Goal: Task Accomplishment & Management: Manage account settings

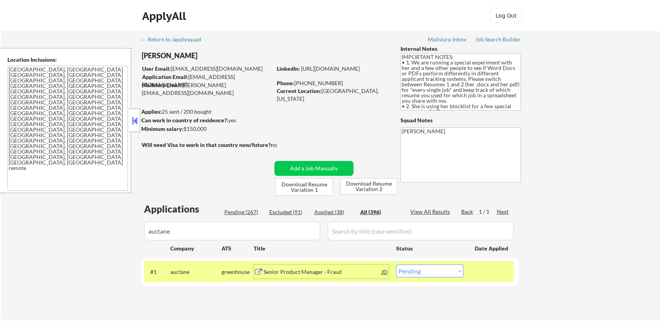
scroll to position [104, 0]
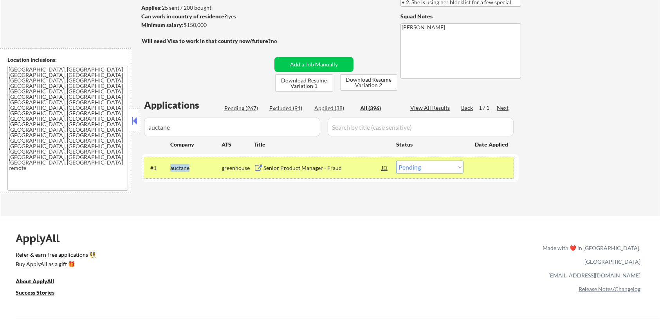
drag, startPoint x: 193, startPoint y: 166, endPoint x: 169, endPoint y: 166, distance: 23.9
click at [169, 166] on div "#1 auctane greenhouse Senior Product Manager - Fraud JD Choose an option... Pen…" at bounding box center [328, 167] width 369 height 21
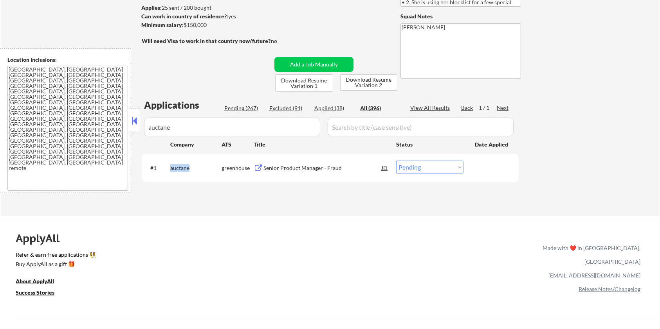
copy div "auctane"
click at [436, 167] on select "Choose an option... Pending Applied Excluded (Questions) Excluded (Expired) Exc…" at bounding box center [429, 167] width 67 height 13
select select ""applied""
click at [396, 161] on select "Choose an option... Pending Applied Excluded (Questions) Excluded (Expired) Exc…" at bounding box center [429, 167] width 67 height 13
select select ""applied""
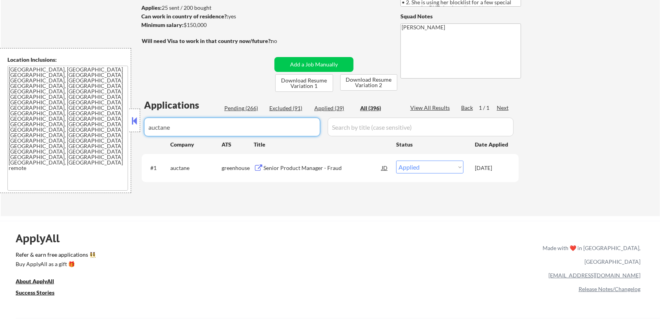
drag, startPoint x: 97, startPoint y: 133, endPoint x: 84, endPoint y: 132, distance: 13.3
click at [84, 132] on body "← Return to /applysquad Mailslurp Inbox Job Search Builder [PERSON_NAME] User E…" at bounding box center [330, 60] width 660 height 329
select select ""applied""
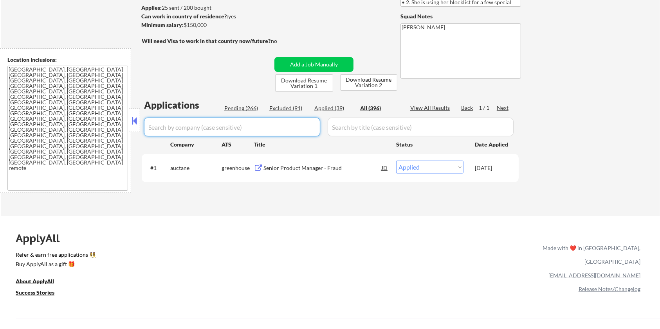
select select ""applied""
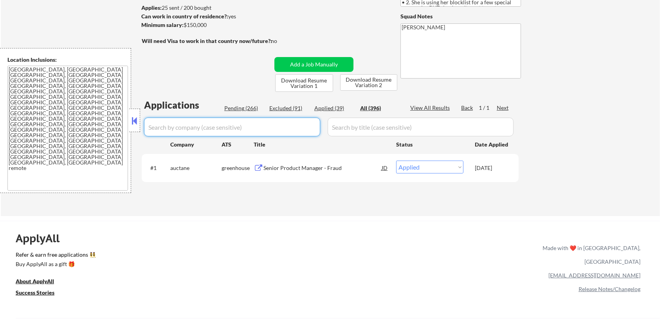
select select ""applied""
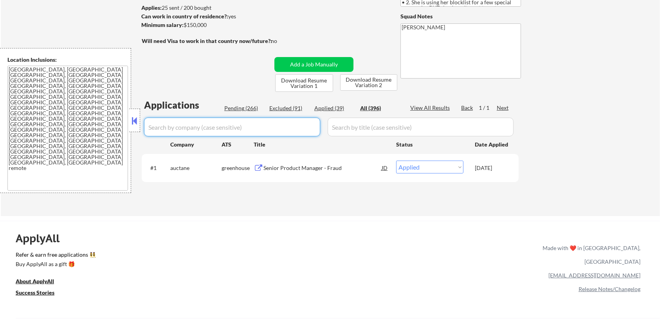
select select ""applied""
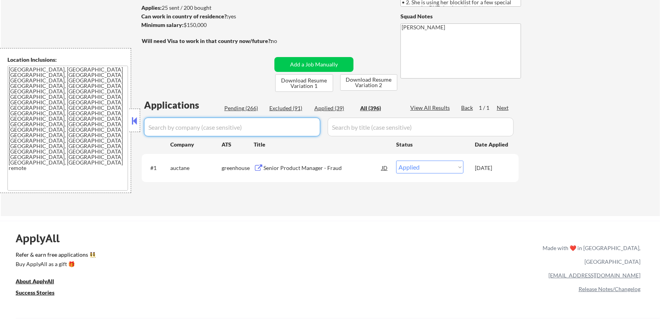
select select ""applied""
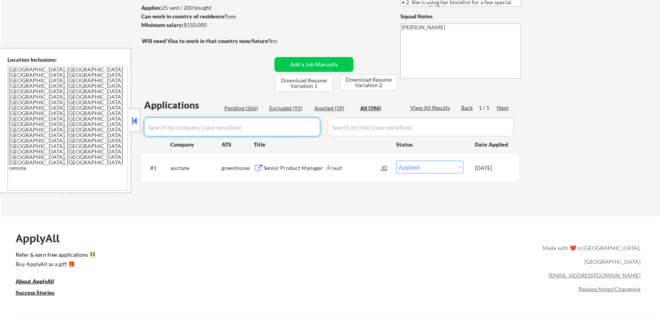
select select ""applied""
select select ""excluded__blocklist_""
select select ""applied""
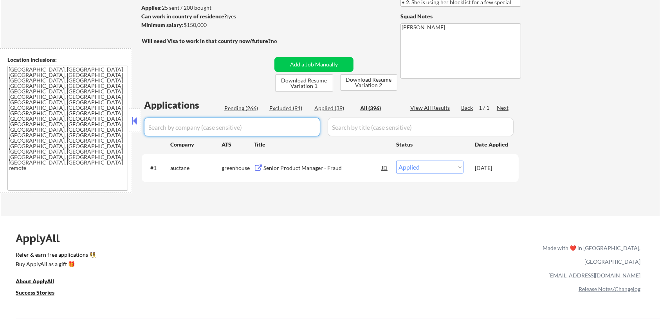
select select ""applied""
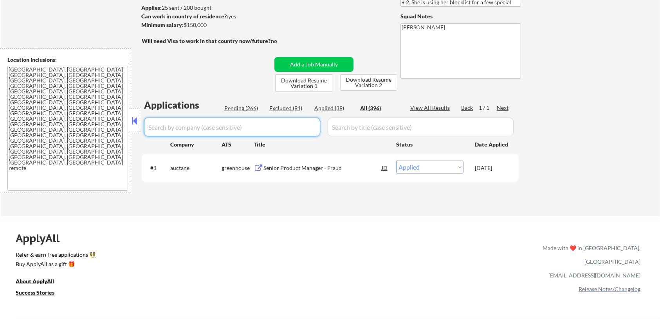
select select ""applied""
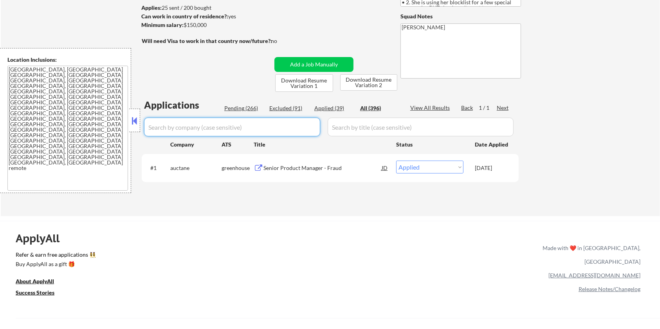
select select ""excluded__expired_""
select select ""excluded__location_""
select select ""excluded__bad_match_""
select select ""excluded__expired_""
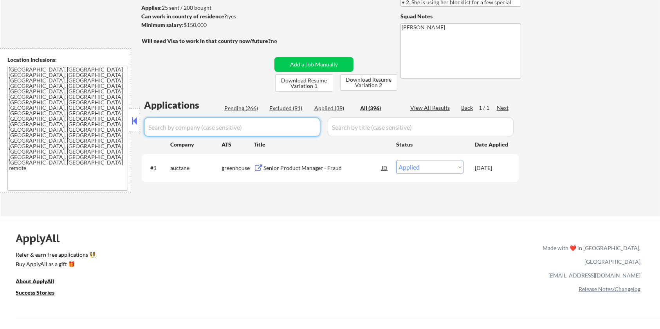
select select ""excluded""
select select ""excluded__location_""
select select ""excluded""
select select ""excluded__location_""
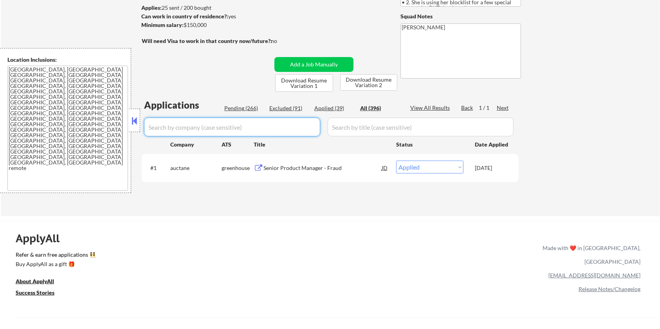
select select ""excluded__blocklist_""
select select ""excluded__salary_""
select select ""excluded__blocklist_""
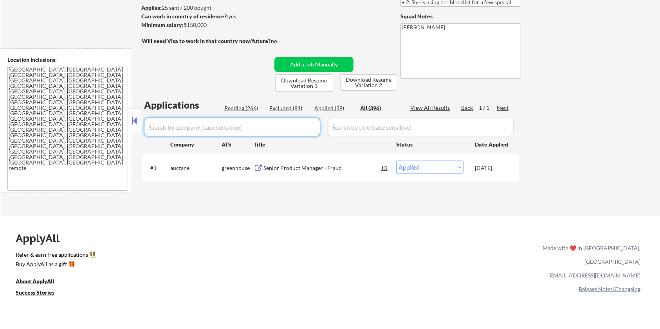
select select ""excluded__blocklist_""
select select ""excluded__location_""
select select ""excluded__salary_""
select select ""excluded__expired_""
select select ""excluded__bad_match_""
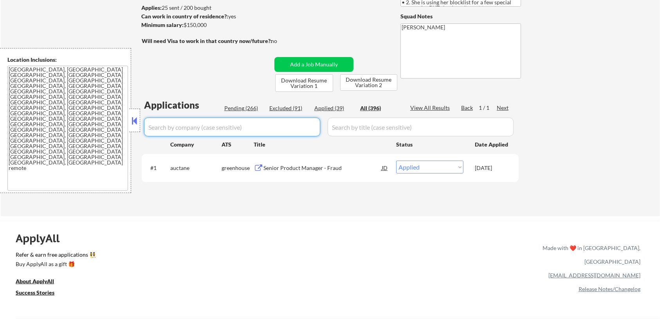
select select ""excluded__blocklist_""
select select ""excluded__bad_match_""
select select ""excluded__location_""
select select ""excluded__bad_match_""
select select ""excluded""
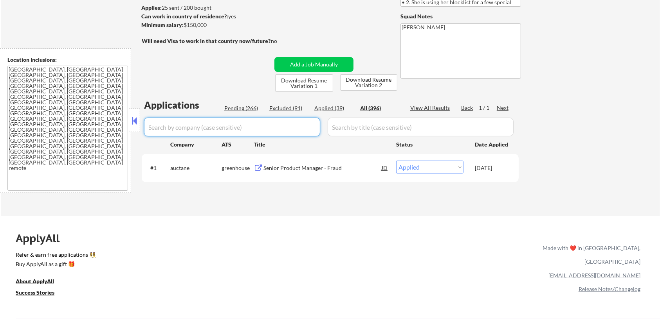
select select ""excluded__bad_match_""
select select ""excluded__salary_""
select select ""excluded__location_""
select select ""excluded""
select select ""excluded__location_""
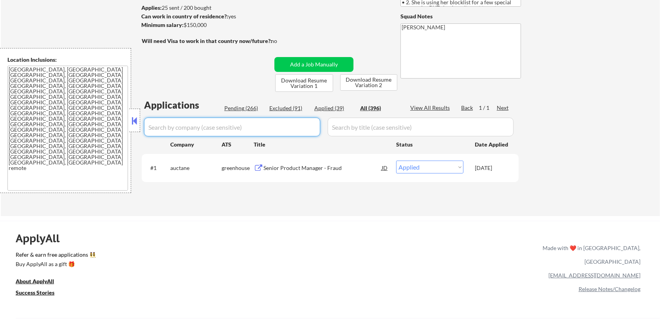
select select ""excluded""
select select ""excluded__bad_match_""
select select ""excluded""
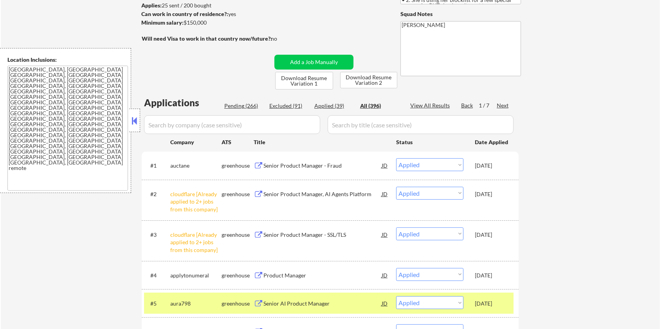
scroll to position [157, 0]
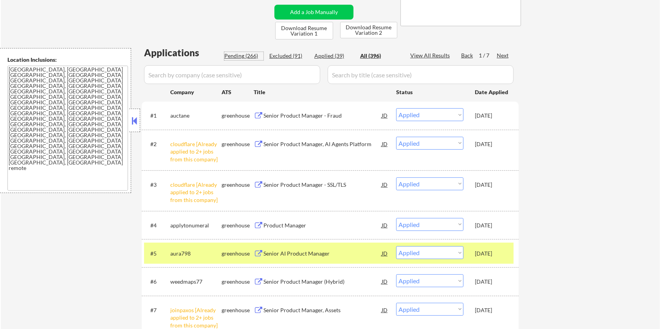
click at [233, 53] on div "Pending (266)" at bounding box center [243, 56] width 39 height 8
select select ""pending""
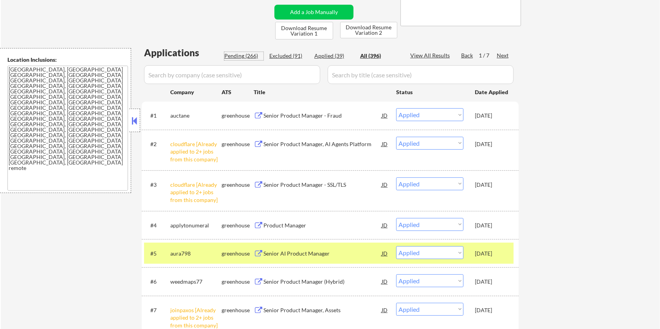
select select ""pending""
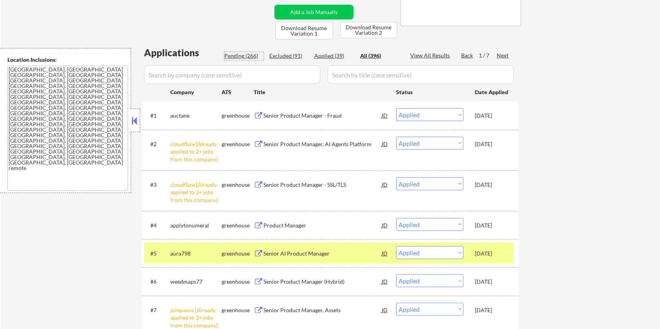
select select ""pending""
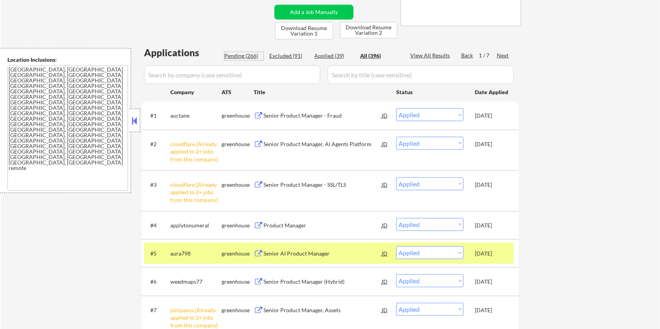
select select ""pending""
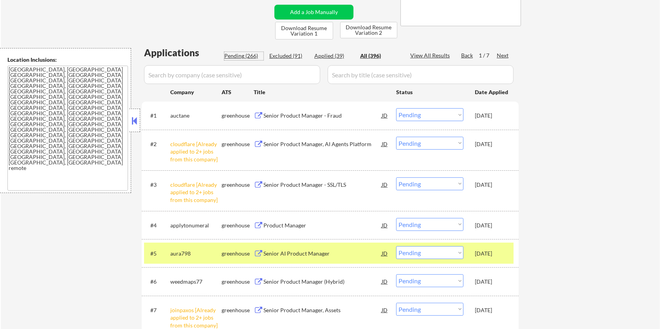
select select ""pending""
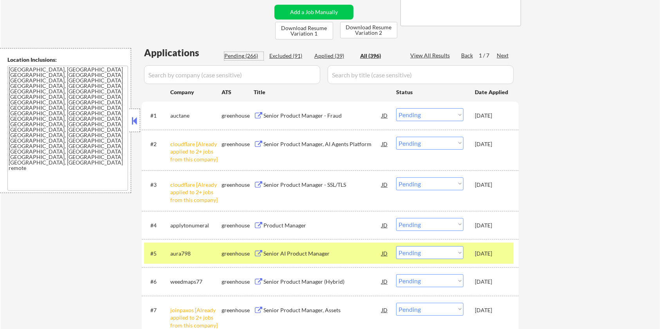
select select ""pending""
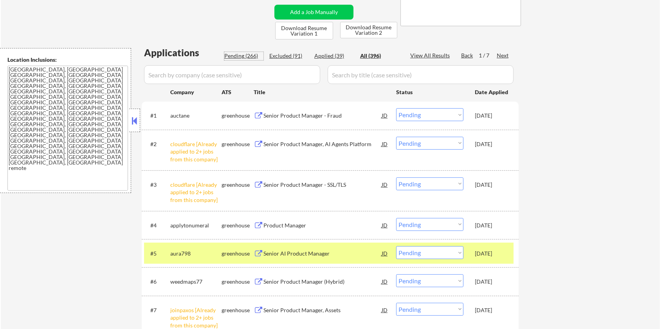
select select ""pending""
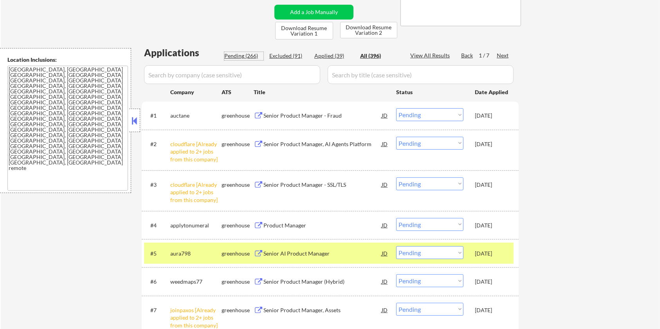
select select ""pending""
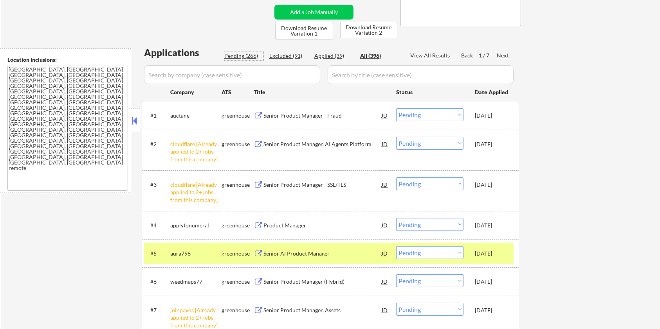
select select ""pending""
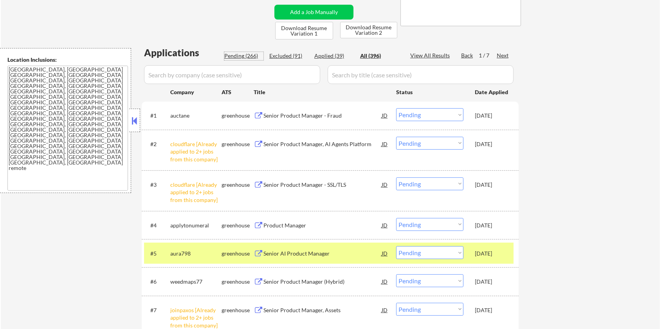
select select ""pending""
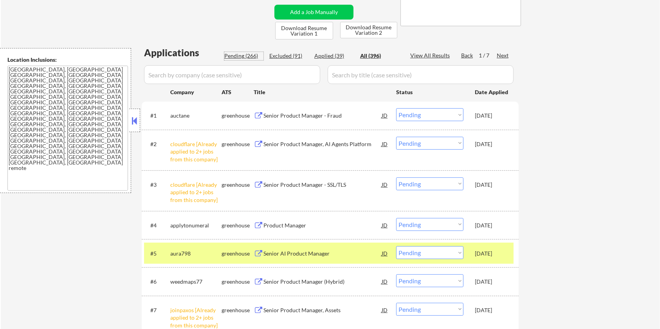
select select ""pending""
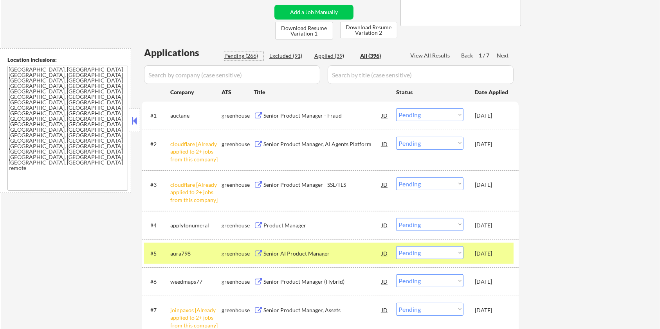
select select ""pending""
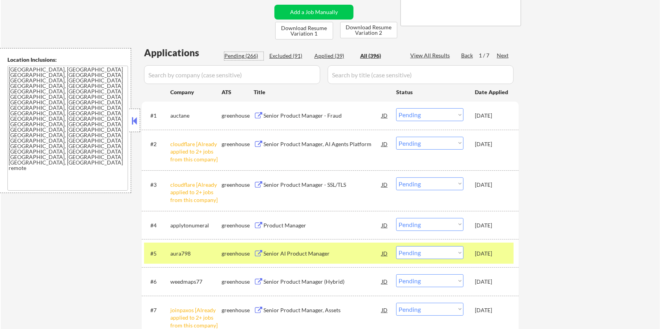
select select ""pending""
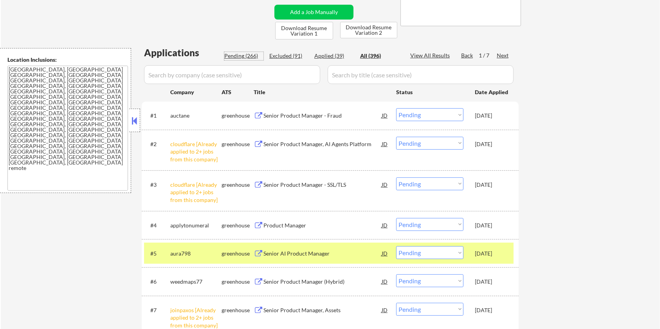
select select ""pending""
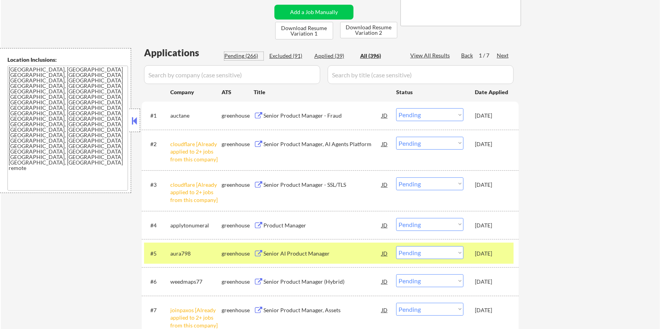
select select ""pending""
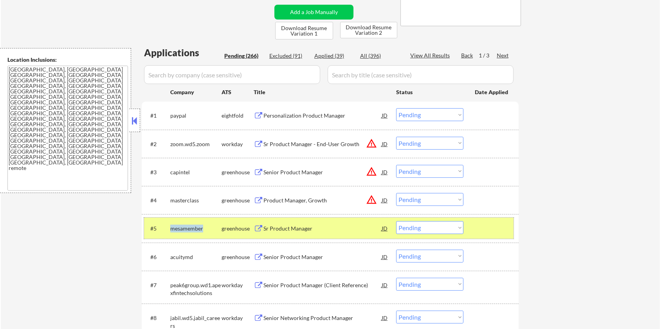
drag, startPoint x: 204, startPoint y: 227, endPoint x: 171, endPoint y: 231, distance: 32.8
click at [171, 231] on div "mesamember" at bounding box center [195, 229] width 51 height 8
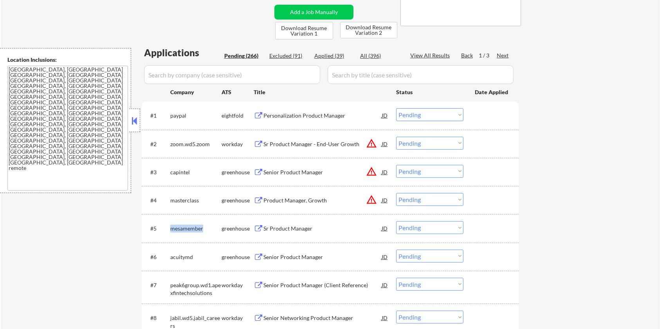
copy div "mesamember"
click at [170, 72] on input "input" at bounding box center [232, 74] width 176 height 19
paste input "mesamember"
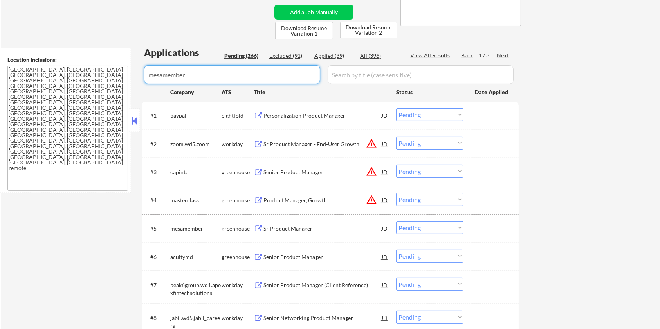
type input "mesamember"
click at [351, 72] on input "input" at bounding box center [421, 74] width 186 height 19
click at [367, 55] on div "All (396)" at bounding box center [379, 56] width 39 height 8
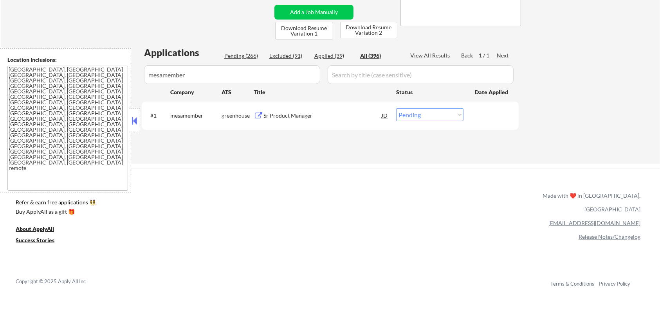
click at [275, 114] on div "Sr Product Manager" at bounding box center [322, 116] width 118 height 8
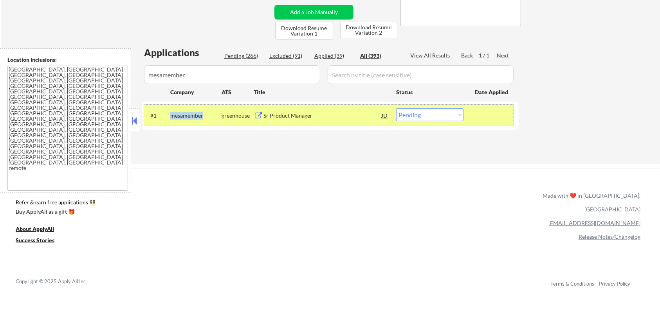
drag, startPoint x: 203, startPoint y: 114, endPoint x: 169, endPoint y: 115, distance: 34.4
click at [169, 115] on div "#1 mesamember greenhouse Sr Product Manager JD Choose an option... Pending Appl…" at bounding box center [328, 115] width 369 height 21
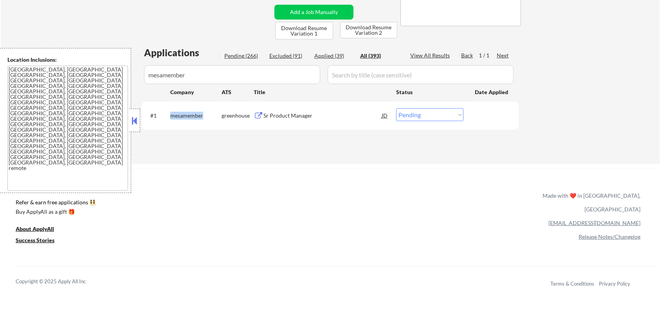
copy div "mesamember"
click at [421, 119] on select "Choose an option... Pending Applied Excluded (Questions) Excluded (Expired) Exc…" at bounding box center [429, 114] width 67 height 13
select select ""applied""
click at [396, 108] on select "Choose an option... Pending Applied Excluded (Questions) Excluded (Expired) Exc…" at bounding box center [429, 114] width 67 height 13
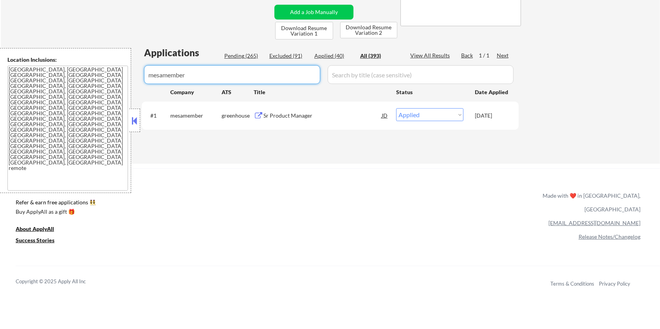
drag, startPoint x: 206, startPoint y: 76, endPoint x: 139, endPoint y: 63, distance: 68.2
click at [139, 63] on body "← Return to /applysquad Mailslurp Inbox Job Search Builder [PERSON_NAME] User E…" at bounding box center [330, 7] width 660 height 329
select select ""applied""
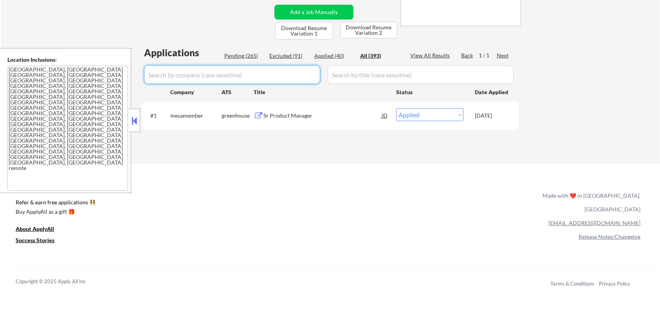
select select ""applied""
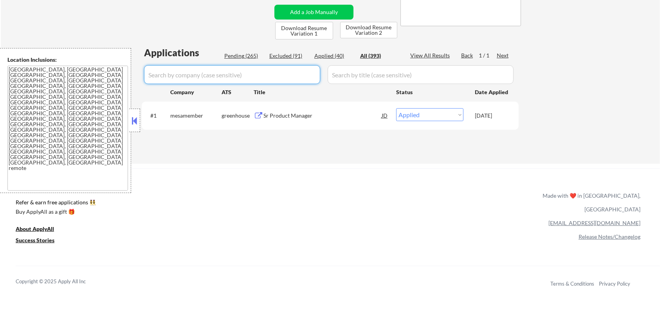
select select ""applied""
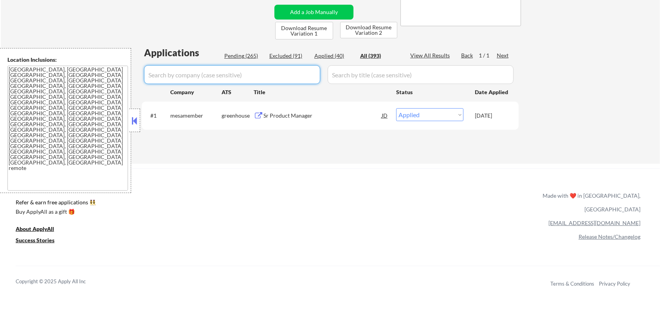
select select ""applied""
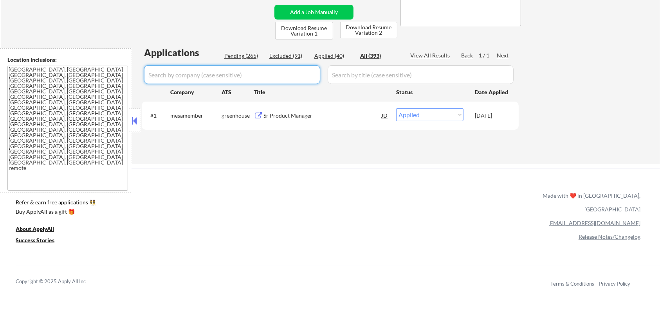
select select ""applied""
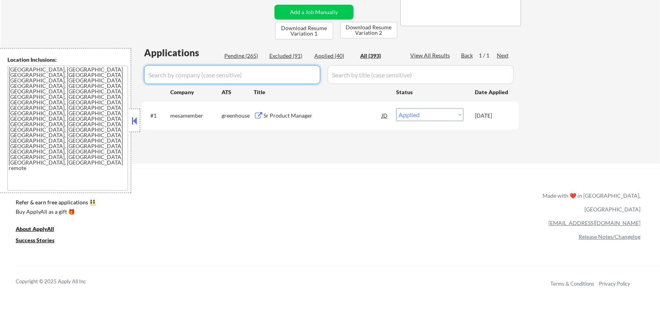
select select ""applied""
select select ""excluded__blocklist_""
select select ""applied""
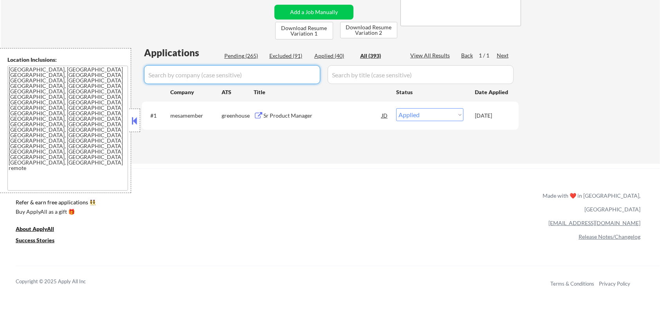
select select ""applied""
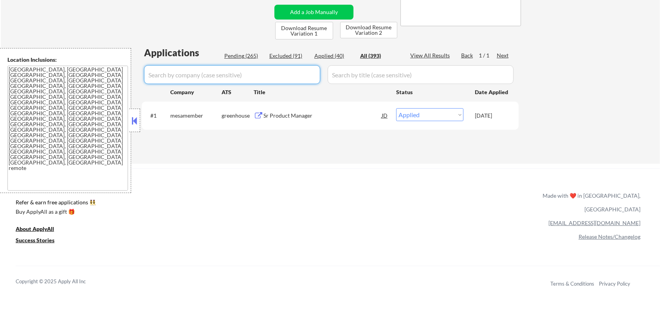
select select ""applied""
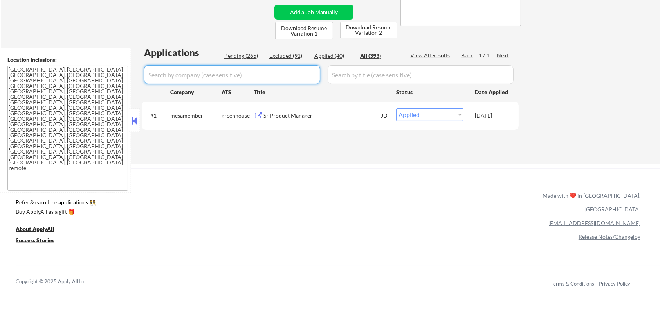
select select ""applied""
select select ""excluded__expired_""
select select ""excluded__location_""
select select ""excluded__bad_match_""
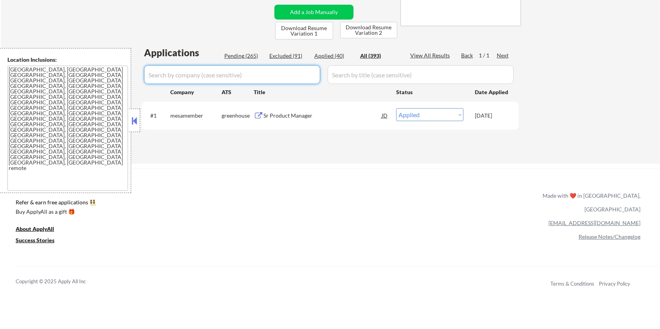
select select ""excluded__expired_""
select select ""excluded""
select select ""excluded__location_""
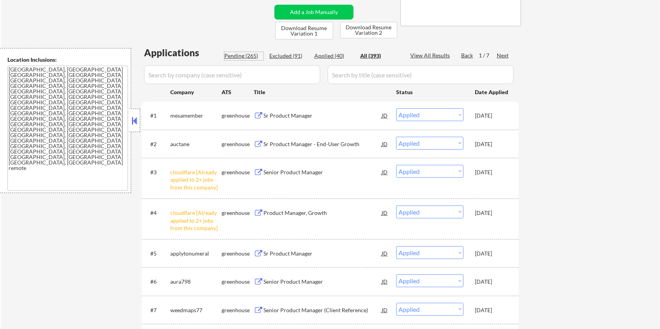
click at [235, 53] on div "Pending (265)" at bounding box center [243, 56] width 39 height 8
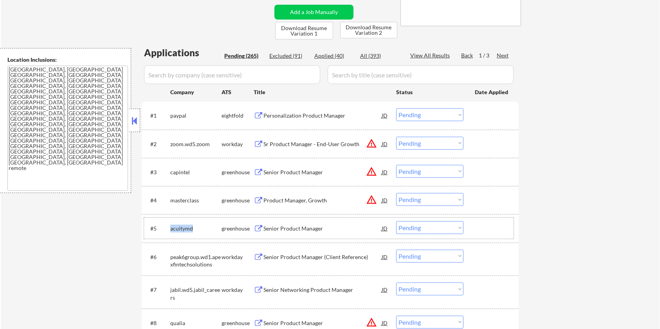
drag, startPoint x: 194, startPoint y: 227, endPoint x: 178, endPoint y: 227, distance: 16.0
click at [172, 230] on div "acuitymd" at bounding box center [195, 229] width 51 height 8
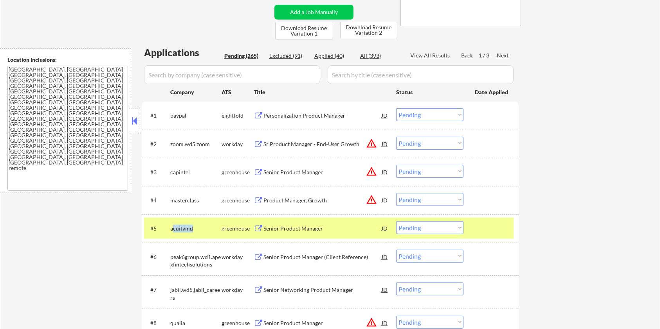
click at [194, 231] on div "acuitymd" at bounding box center [195, 229] width 51 height 8
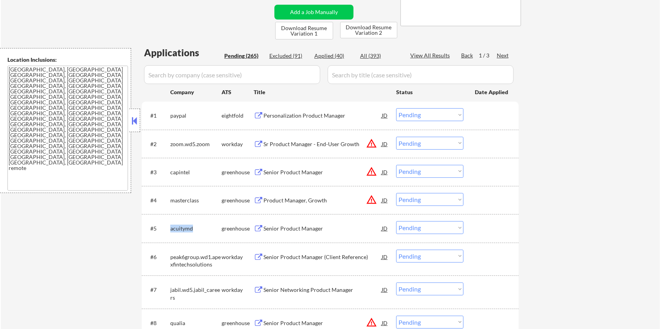
drag, startPoint x: 196, startPoint y: 227, endPoint x: 168, endPoint y: 230, distance: 28.0
click at [168, 230] on div "#5 acuitymd greenhouse Senior Product Manager JD Choose an option... Pending Ap…" at bounding box center [328, 228] width 369 height 21
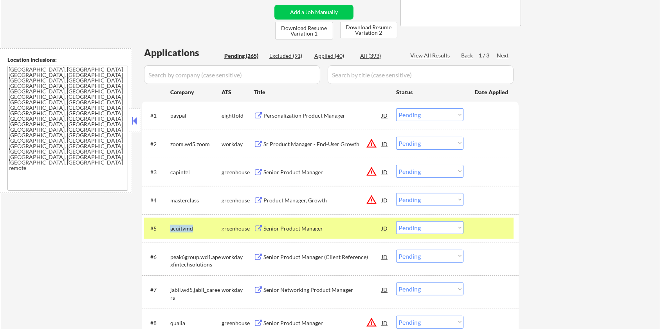
copy div "acuitymd"
click at [196, 74] on input "input" at bounding box center [232, 74] width 176 height 19
paste input "acuitymd"
click at [348, 72] on input "input" at bounding box center [421, 74] width 186 height 19
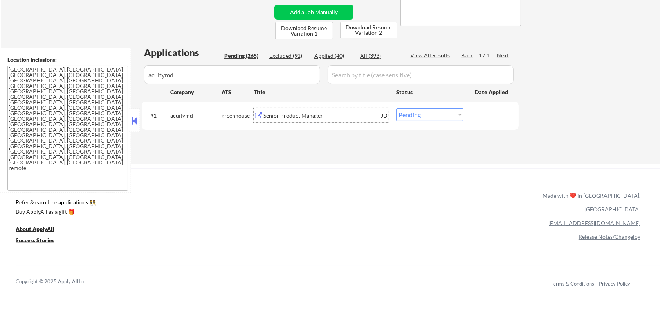
click at [294, 115] on div "Senior Product Manager" at bounding box center [322, 116] width 118 height 8
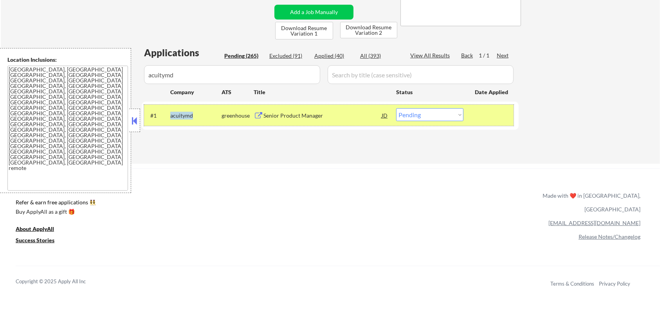
drag, startPoint x: 200, startPoint y: 116, endPoint x: 171, endPoint y: 111, distance: 29.3
click at [171, 111] on div "acuitymd" at bounding box center [195, 115] width 51 height 14
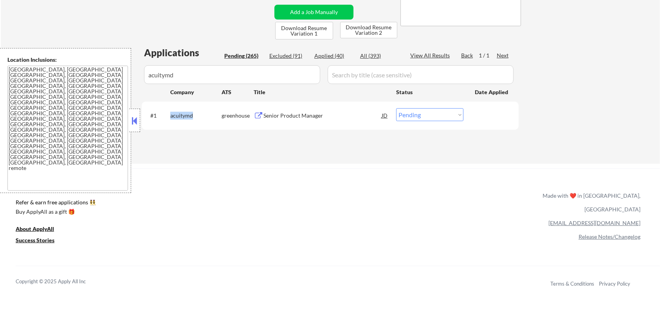
copy div "acuitymd"
click at [418, 114] on select "Choose an option... Pending Applied Excluded (Questions) Excluded (Expired) Exc…" at bounding box center [429, 114] width 67 height 13
click at [396, 108] on select "Choose an option... Pending Applied Excluded (Questions) Excluded (Expired) Exc…" at bounding box center [429, 114] width 67 height 13
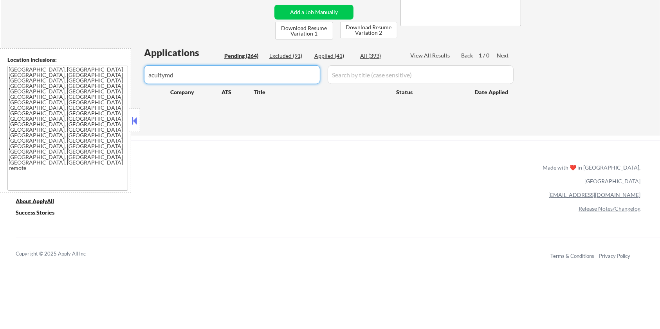
drag, startPoint x: 207, startPoint y: 74, endPoint x: 96, endPoint y: 81, distance: 110.6
click at [96, 80] on body "← Return to /applysquad Mailslurp Inbox Job Search Builder [PERSON_NAME] User E…" at bounding box center [330, 7] width 660 height 329
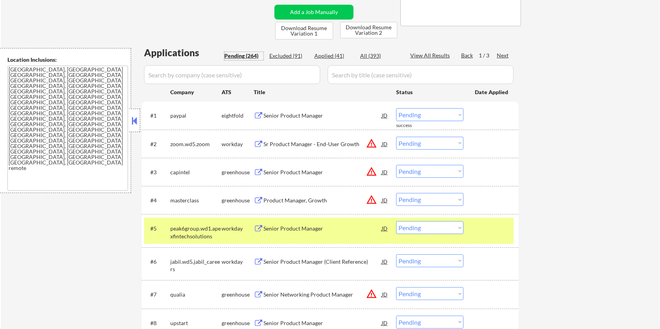
click at [235, 53] on div "Pending (264)" at bounding box center [243, 56] width 39 height 8
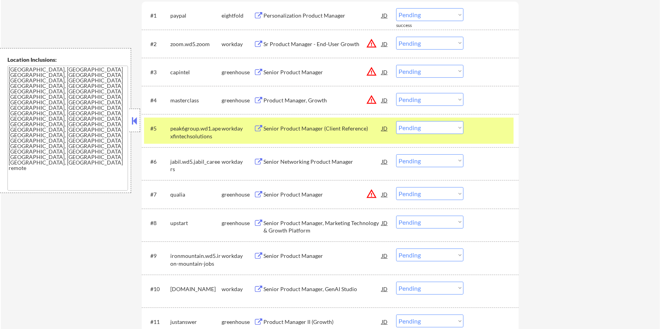
scroll to position [261, 0]
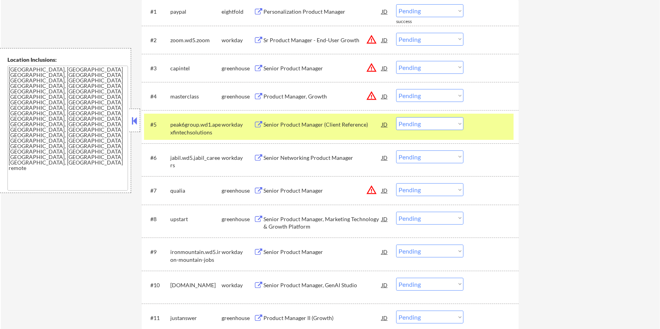
click at [410, 216] on select "Choose an option... Pending Applied Excluded (Questions) Excluded (Expired) Exc…" at bounding box center [429, 218] width 67 height 13
click at [396, 212] on select "Choose an option... Pending Applied Excluded (Questions) Excluded (Expired) Exc…" at bounding box center [429, 218] width 67 height 13
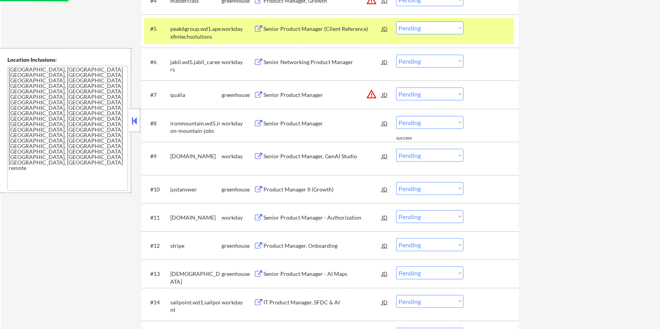
scroll to position [365, 0]
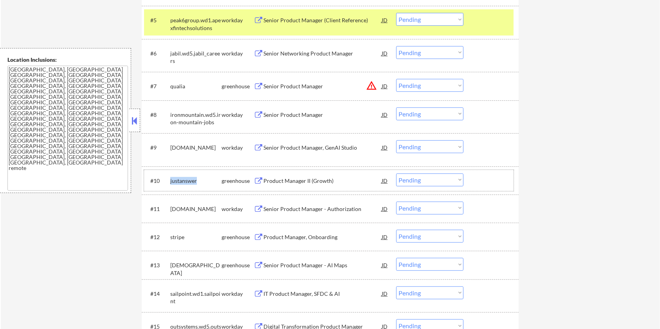
drag, startPoint x: 203, startPoint y: 177, endPoint x: 169, endPoint y: 178, distance: 33.3
click at [169, 178] on div "#10 justanswer greenhouse Product Manager II (Growth) JD warning_amber Choose a…" at bounding box center [328, 180] width 369 height 21
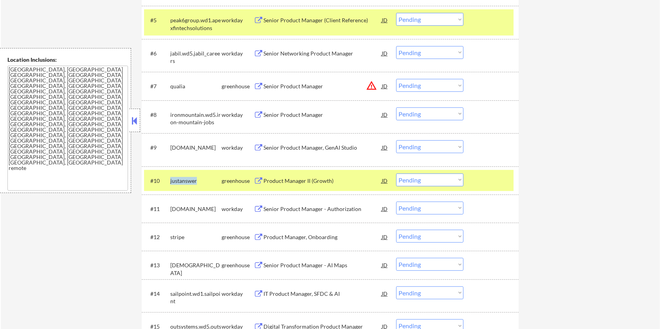
copy div "justanswer"
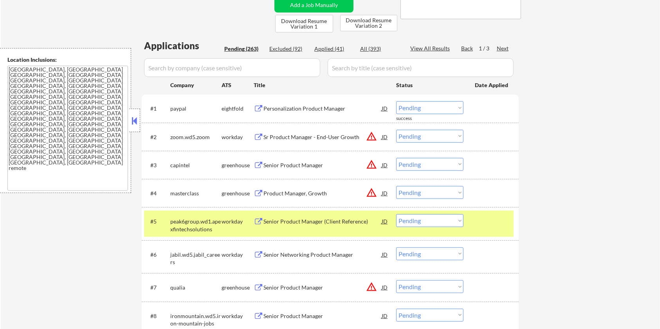
scroll to position [157, 0]
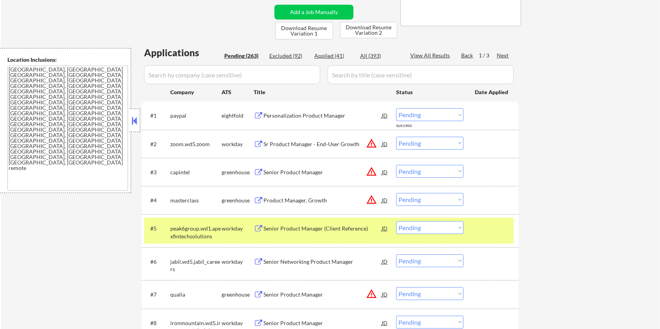
click at [157, 78] on input "input" at bounding box center [232, 74] width 176 height 19
paste input "justanswer"
click at [351, 74] on input "input" at bounding box center [421, 74] width 186 height 19
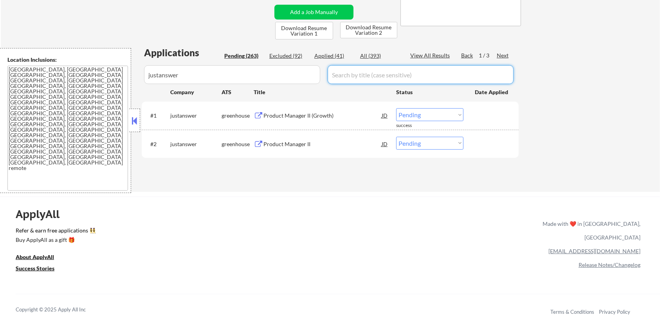
click at [368, 53] on div "All (393)" at bounding box center [379, 56] width 39 height 8
click at [293, 116] on div "Product Manager II (Growth)" at bounding box center [322, 116] width 118 height 8
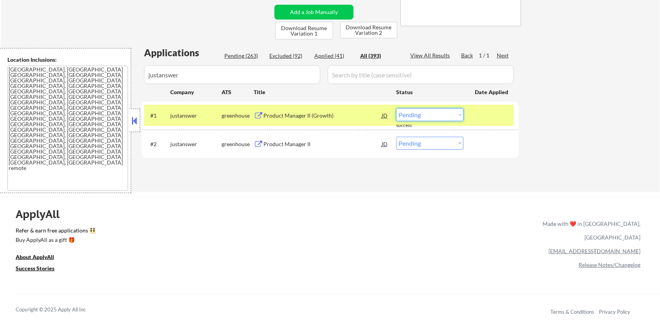
drag, startPoint x: 456, startPoint y: 118, endPoint x: 454, endPoint y: 121, distance: 4.2
click at [456, 118] on select "Choose an option... Pending Applied Excluded (Questions) Excluded (Expired) Exc…" at bounding box center [429, 114] width 67 height 13
click at [396, 108] on select "Choose an option... Pending Applied Excluded (Questions) Excluded (Expired) Exc…" at bounding box center [429, 114] width 67 height 13
click at [445, 146] on select "Choose an option... Pending Applied Excluded (Questions) Excluded (Expired) Exc…" at bounding box center [429, 143] width 67 height 13
click at [396, 137] on select "Choose an option... Pending Applied Excluded (Questions) Excluded (Expired) Exc…" at bounding box center [429, 143] width 67 height 13
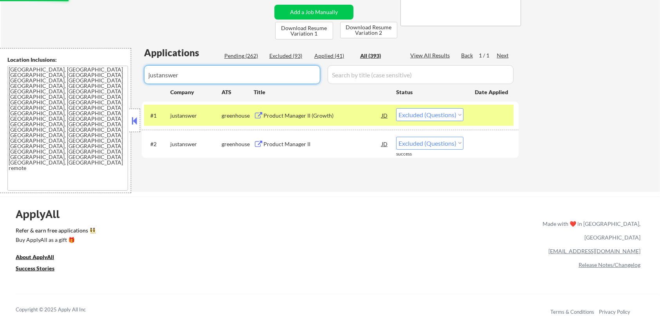
drag, startPoint x: 202, startPoint y: 76, endPoint x: 34, endPoint y: 75, distance: 167.9
click at [34, 75] on body "← Return to /applysquad Mailslurp Inbox Job Search Builder [PERSON_NAME] User E…" at bounding box center [330, 7] width 660 height 329
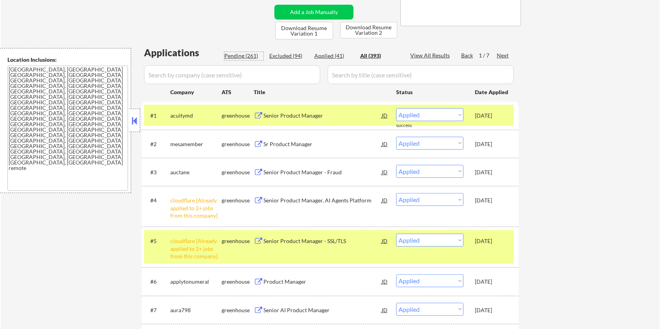
click at [227, 55] on div "Pending (261)" at bounding box center [243, 56] width 39 height 8
click at [242, 53] on div "Pending (261)" at bounding box center [243, 56] width 39 height 8
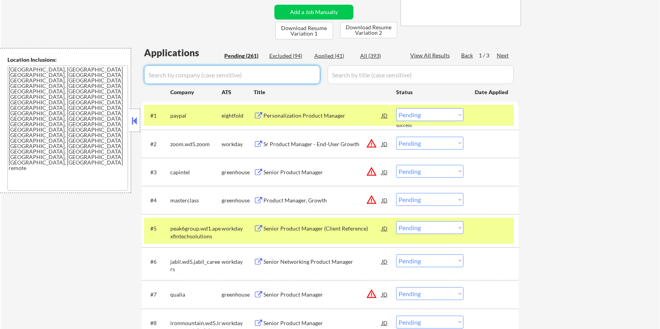
click at [234, 74] on input "input" at bounding box center [232, 74] width 176 height 19
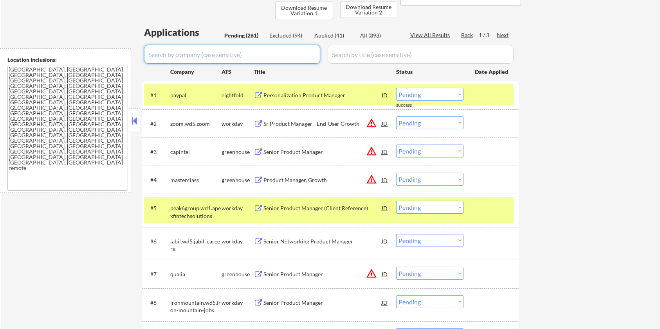
scroll to position [209, 0]
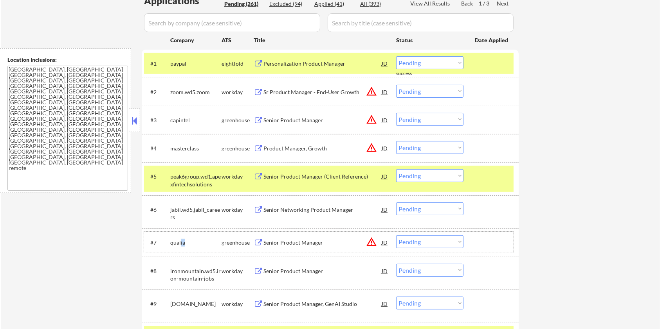
drag, startPoint x: 188, startPoint y: 240, endPoint x: 180, endPoint y: 242, distance: 8.5
click at [180, 242] on div "qualia" at bounding box center [195, 243] width 51 height 8
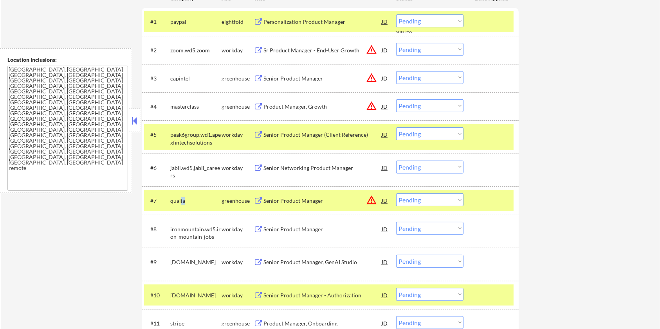
scroll to position [313, 0]
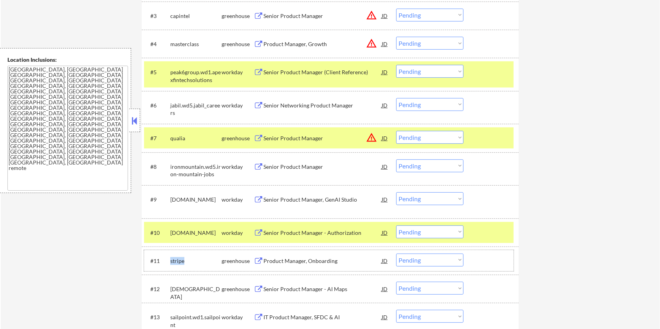
drag, startPoint x: 192, startPoint y: 259, endPoint x: 169, endPoint y: 262, distance: 22.6
click at [169, 262] on div "#11 stripe greenhouse Product Manager, Onboarding JD Choose an option... Pendin…" at bounding box center [328, 260] width 369 height 21
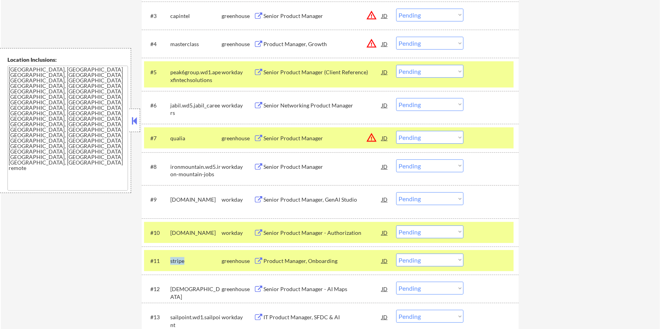
copy div "stripe"
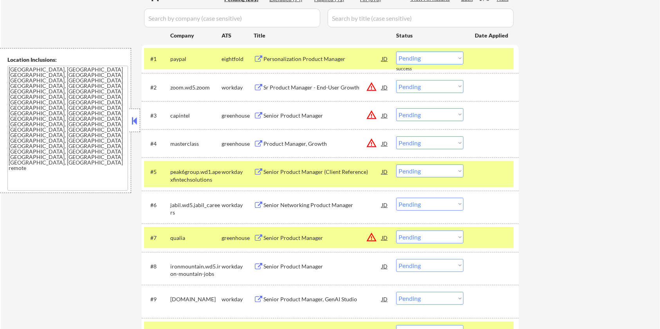
scroll to position [209, 0]
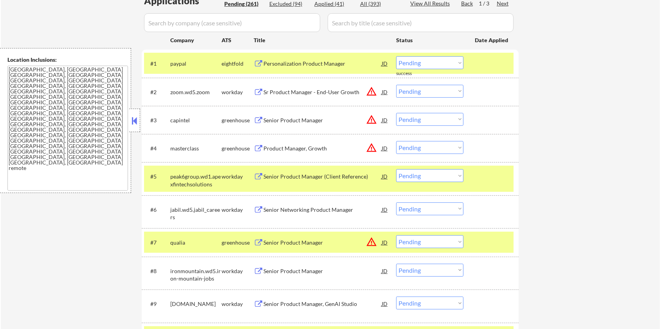
click at [183, 25] on input "input" at bounding box center [232, 22] width 176 height 19
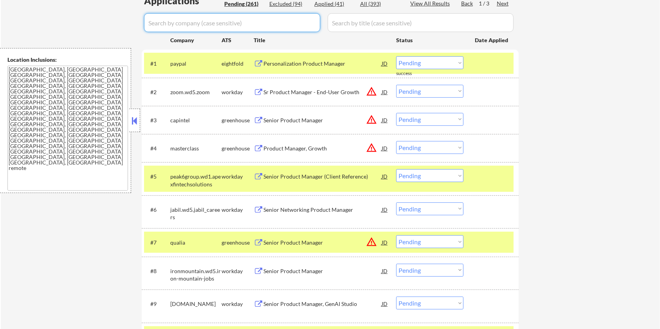
paste input "stripe"
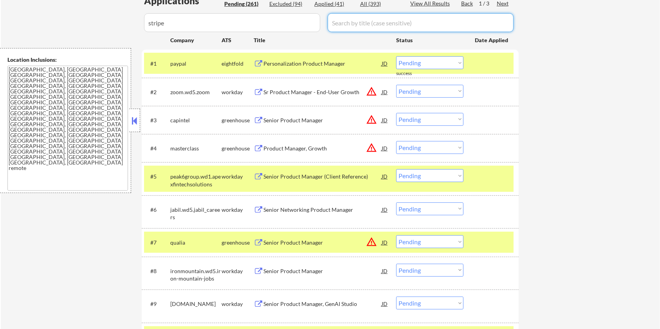
click at [344, 20] on input "input" at bounding box center [421, 22] width 186 height 19
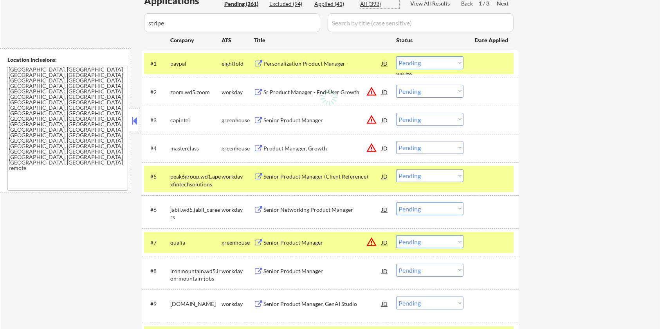
click at [367, 2] on div "All (393)" at bounding box center [379, 4] width 39 height 8
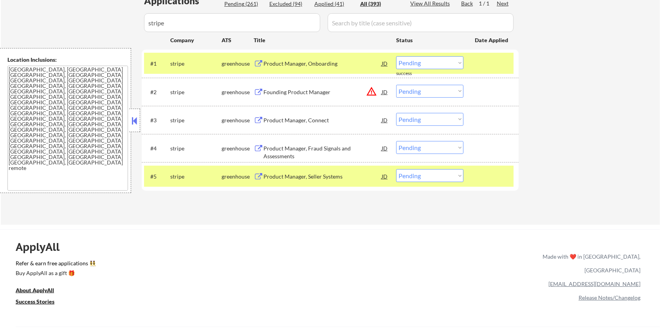
click at [296, 63] on div "Product Manager, Onboarding" at bounding box center [322, 64] width 118 height 8
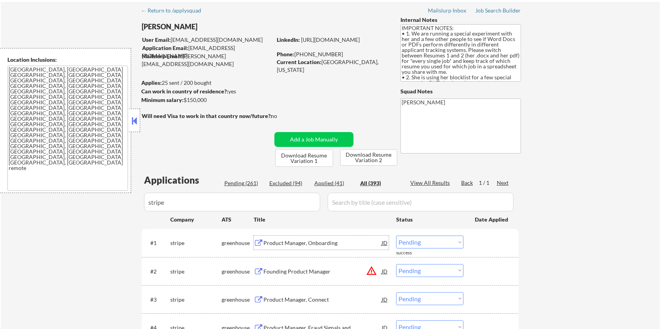
scroll to position [0, 0]
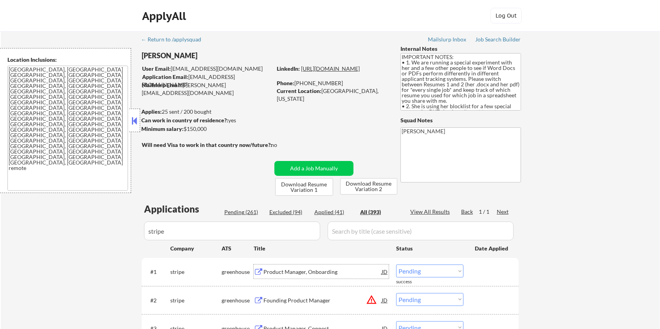
click at [340, 72] on link "[URL][DOMAIN_NAME]" at bounding box center [330, 68] width 59 height 7
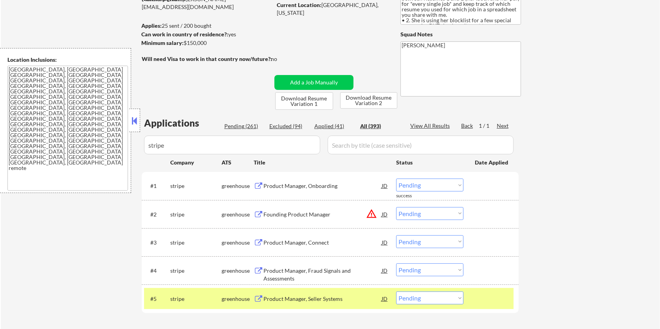
scroll to position [104, 0]
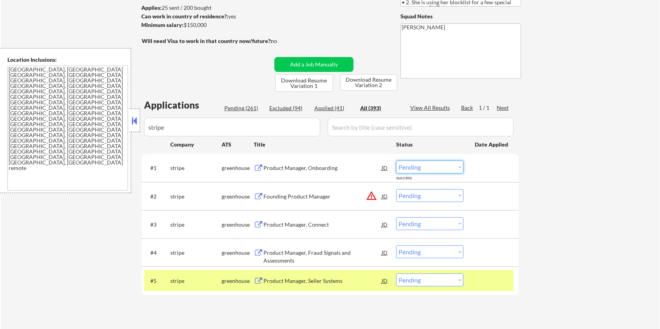
click at [439, 166] on select "Choose an option... Pending Applied Excluded (Questions) Excluded (Expired) Exc…" at bounding box center [429, 167] width 67 height 13
click at [396, 161] on select "Choose an option... Pending Applied Excluded (Questions) Excluded (Expired) Exc…" at bounding box center [429, 167] width 67 height 13
click at [284, 223] on div "Product Manager, Connect" at bounding box center [322, 225] width 118 height 8
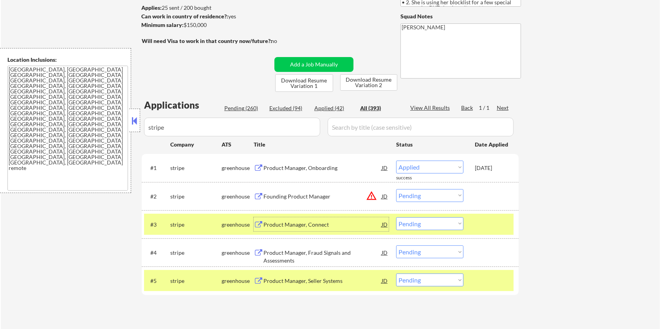
click at [439, 224] on select "Choose an option... Pending Applied Excluded (Questions) Excluded (Expired) Exc…" at bounding box center [429, 224] width 67 height 13
click at [396, 218] on select "Choose an option... Pending Applied Excluded (Questions) Excluded (Expired) Exc…" at bounding box center [429, 224] width 67 height 13
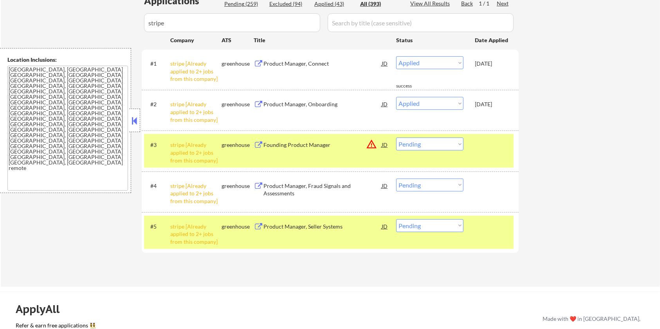
scroll to position [261, 0]
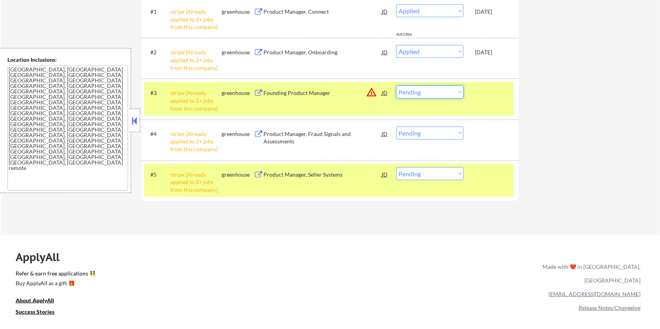
click at [442, 93] on select "Choose an option... Pending Applied Excluded (Questions) Excluded (Expired) Exc…" at bounding box center [429, 92] width 67 height 13
click at [396, 86] on select "Choose an option... Pending Applied Excluded (Questions) Excluded (Expired) Exc…" at bounding box center [429, 92] width 67 height 13
click at [441, 131] on select "Choose an option... Pending Applied Excluded (Questions) Excluded (Expired) Exc…" at bounding box center [429, 133] width 67 height 13
click at [396, 127] on select "Choose an option... Pending Applied Excluded (Questions) Excluded (Expired) Exc…" at bounding box center [429, 133] width 67 height 13
click at [441, 171] on select "Choose an option... Pending Applied Excluded (Questions) Excluded (Expired) Exc…" at bounding box center [429, 173] width 67 height 13
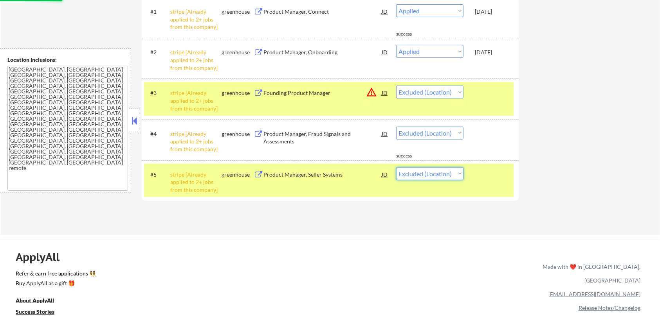
click at [396, 167] on select "Choose an option... Pending Applied Excluded (Questions) Excluded (Expired) Exc…" at bounding box center [429, 173] width 67 height 13
click at [442, 131] on select "Choose an option... Pending Applied Excluded (Questions) Excluded (Expired) Exc…" at bounding box center [429, 133] width 67 height 13
click at [396, 127] on select "Choose an option... Pending Applied Excluded (Questions) Excluded (Expired) Exc…" at bounding box center [429, 133] width 67 height 13
click at [437, 174] on select "Choose an option... Pending Applied Excluded (Questions) Excluded (Expired) Exc…" at bounding box center [429, 173] width 67 height 13
click at [396, 167] on select "Choose an option... Pending Applied Excluded (Questions) Excluded (Expired) Exc…" at bounding box center [429, 173] width 67 height 13
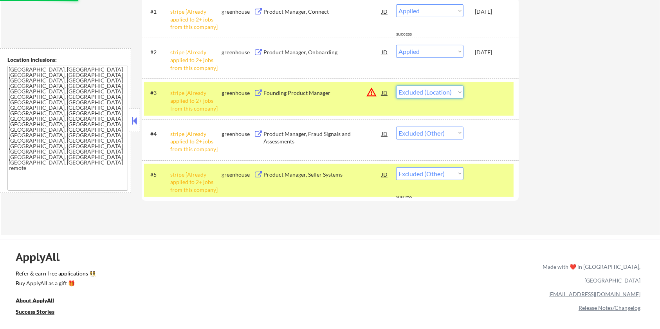
click at [411, 94] on select "Choose an option... Pending Applied Excluded (Questions) Excluded (Expired) Exc…" at bounding box center [429, 92] width 67 height 13
click at [396, 86] on select "Choose an option... Pending Applied Excluded (Questions) Excluded (Expired) Exc…" at bounding box center [429, 92] width 67 height 13
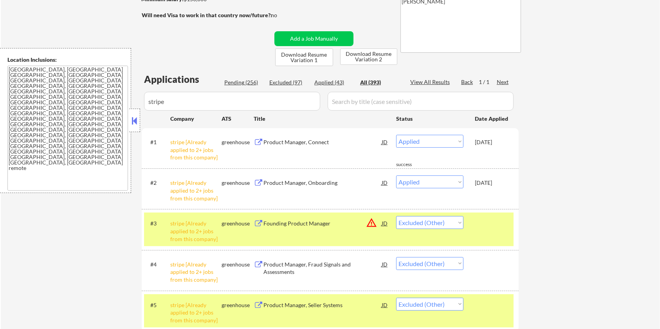
scroll to position [104, 0]
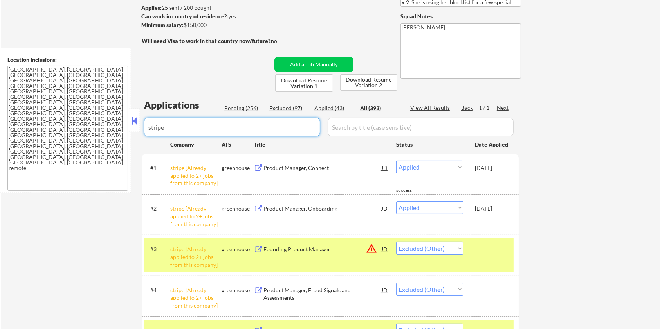
drag, startPoint x: 177, startPoint y: 128, endPoint x: 139, endPoint y: 128, distance: 38.7
click at [139, 128] on body "← Return to /applysquad Mailslurp Inbox Job Search Builder [PERSON_NAME] User E…" at bounding box center [330, 60] width 660 height 329
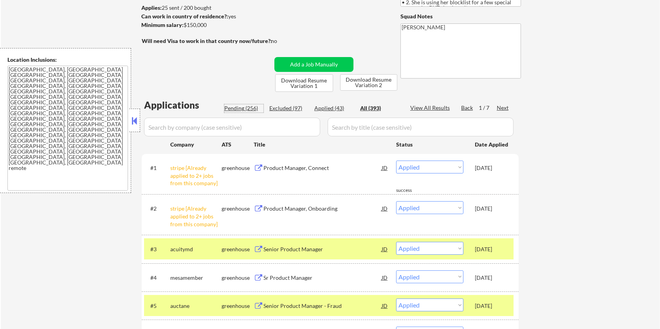
click at [252, 108] on div "Pending (256)" at bounding box center [243, 108] width 39 height 8
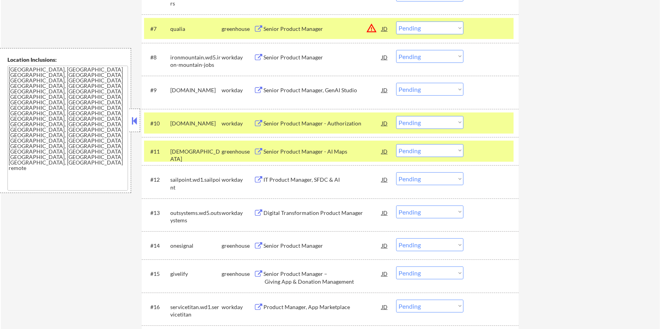
scroll to position [470, 0]
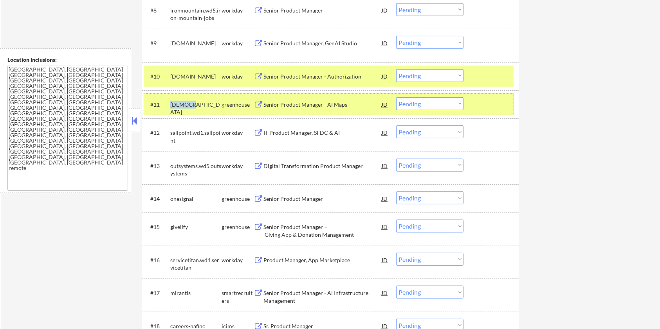
drag, startPoint x: 195, startPoint y: 101, endPoint x: 170, endPoint y: 102, distance: 24.7
click at [170, 102] on div "[DEMOGRAPHIC_DATA]" at bounding box center [195, 108] width 51 height 15
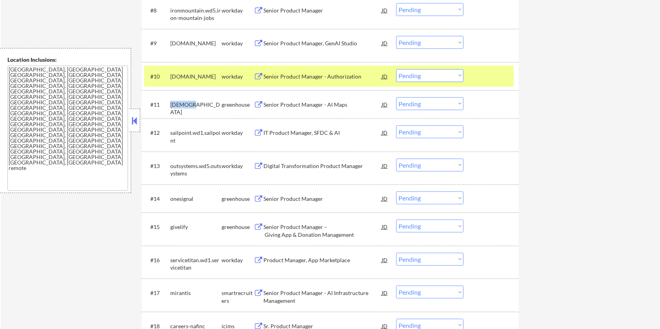
copy div "[DEMOGRAPHIC_DATA]"
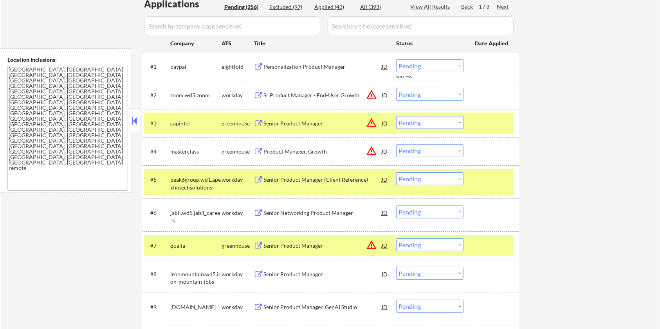
scroll to position [157, 0]
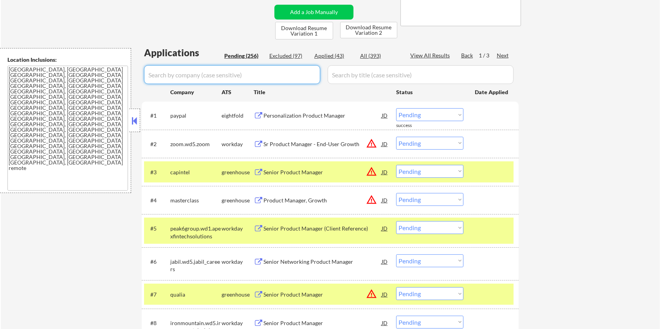
click at [168, 75] on input "input" at bounding box center [232, 74] width 176 height 19
paste input "[DEMOGRAPHIC_DATA]"
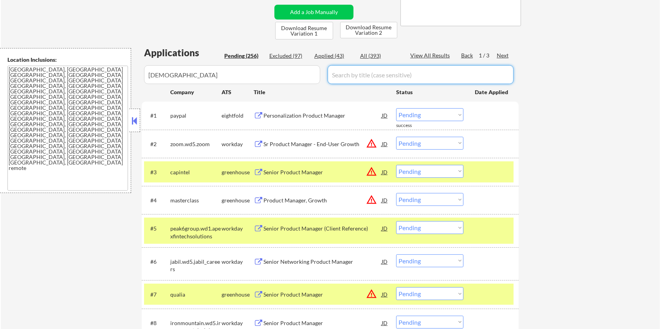
click at [352, 72] on input "input" at bounding box center [421, 74] width 186 height 19
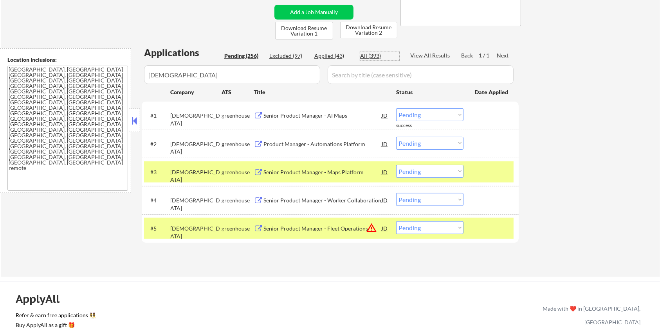
click at [373, 55] on div "All (393)" at bounding box center [379, 56] width 39 height 8
click at [295, 115] on div "Senior Product Manager - AI Maps" at bounding box center [322, 116] width 118 height 8
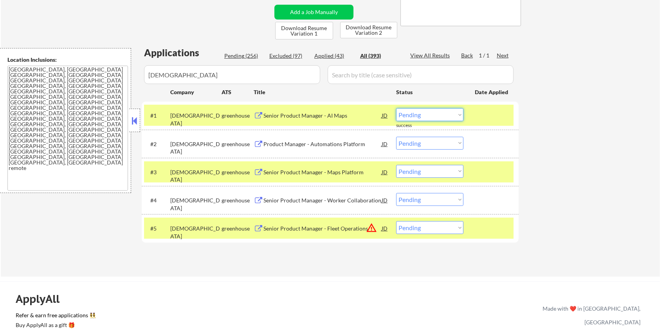
click at [427, 115] on select "Choose an option... Pending Applied Excluded (Questions) Excluded (Expired) Exc…" at bounding box center [429, 114] width 67 height 13
click at [396, 108] on select "Choose an option... Pending Applied Excluded (Questions) Excluded (Expired) Exc…" at bounding box center [429, 114] width 67 height 13
click at [326, 141] on div "Product Manager - Automations Platform" at bounding box center [322, 144] width 118 height 8
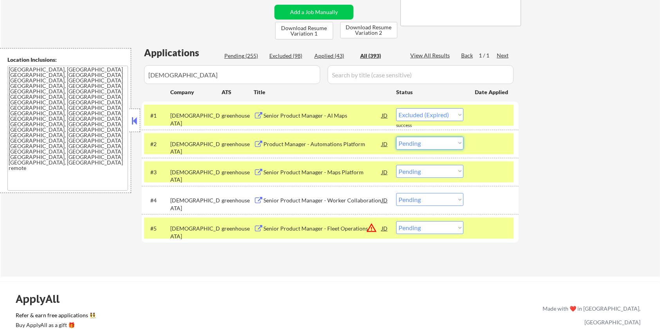
click at [418, 144] on select "Choose an option... Pending Applied Excluded (Questions) Excluded (Expired) Exc…" at bounding box center [429, 143] width 67 height 13
click at [396, 137] on select "Choose an option... Pending Applied Excluded (Questions) Excluded (Expired) Exc…" at bounding box center [429, 143] width 67 height 13
drag, startPoint x: 194, startPoint y: 144, endPoint x: 170, endPoint y: 141, distance: 24.0
click at [170, 141] on div "[DEMOGRAPHIC_DATA]" at bounding box center [195, 147] width 51 height 15
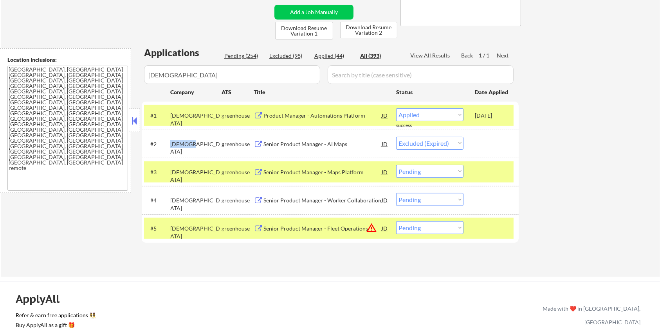
copy div "[DEMOGRAPHIC_DATA]"
click at [292, 172] on div "Senior Product Manager - Maps Platform" at bounding box center [322, 173] width 118 height 8
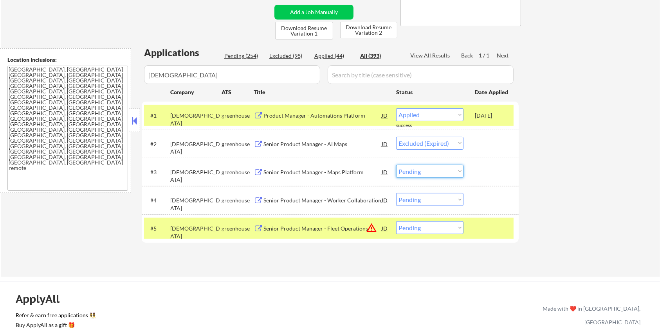
click at [420, 172] on select "Choose an option... Pending Applied Excluded (Questions) Excluded (Expired) Exc…" at bounding box center [429, 171] width 67 height 13
click at [396, 165] on select "Choose an option... Pending Applied Excluded (Questions) Excluded (Expired) Exc…" at bounding box center [429, 171] width 67 height 13
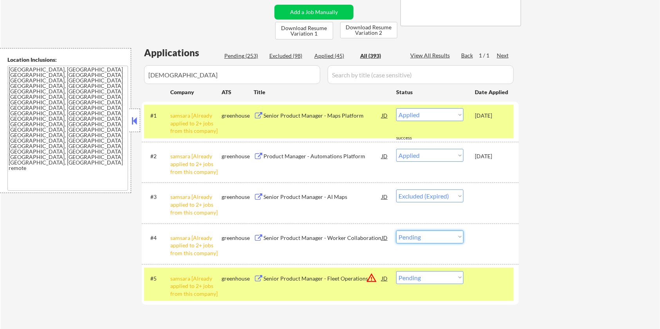
click at [455, 239] on select "Choose an option... Pending Applied Excluded (Questions) Excluded (Expired) Exc…" at bounding box center [429, 237] width 67 height 13
click at [396, 231] on select "Choose an option... Pending Applied Excluded (Questions) Excluded (Expired) Exc…" at bounding box center [429, 237] width 67 height 13
click at [453, 277] on select "Choose an option... Pending Applied Excluded (Questions) Excluded (Expired) Exc…" at bounding box center [429, 278] width 67 height 13
click at [396, 272] on select "Choose an option... Pending Applied Excluded (Questions) Excluded (Expired) Exc…" at bounding box center [429, 278] width 67 height 13
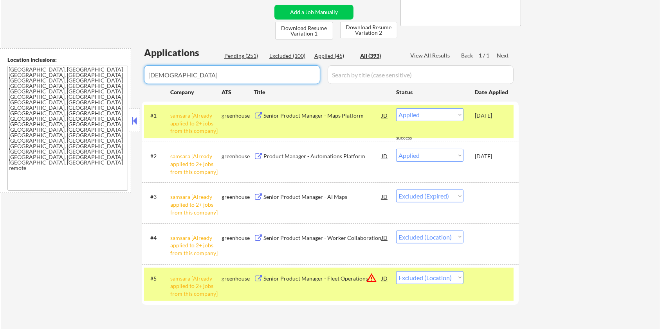
drag, startPoint x: 193, startPoint y: 77, endPoint x: 6, endPoint y: 73, distance: 187.1
click at [6, 73] on body "← Return to /applysquad Mailslurp Inbox Job Search Builder [PERSON_NAME] User E…" at bounding box center [330, 7] width 660 height 329
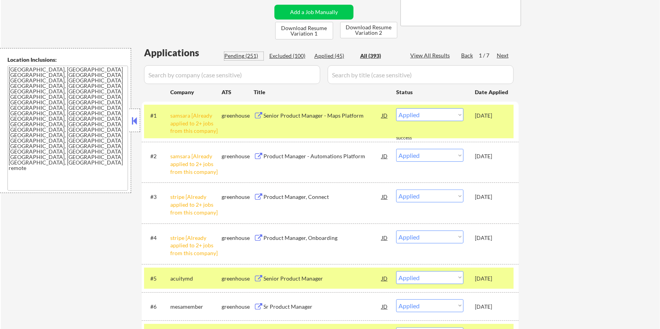
click at [240, 54] on div "Pending (251)" at bounding box center [243, 56] width 39 height 8
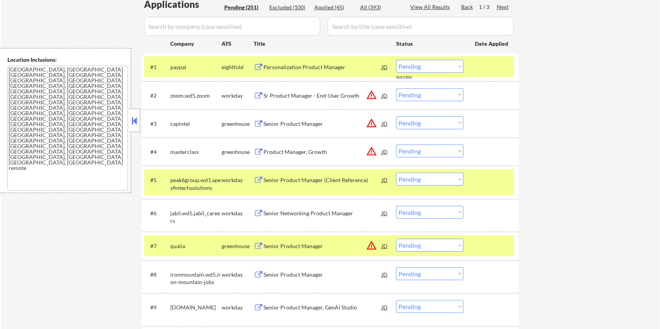
scroll to position [209, 0]
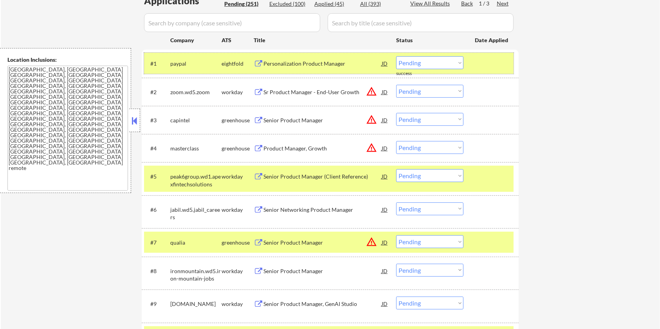
click at [488, 68] on div at bounding box center [492, 63] width 34 height 14
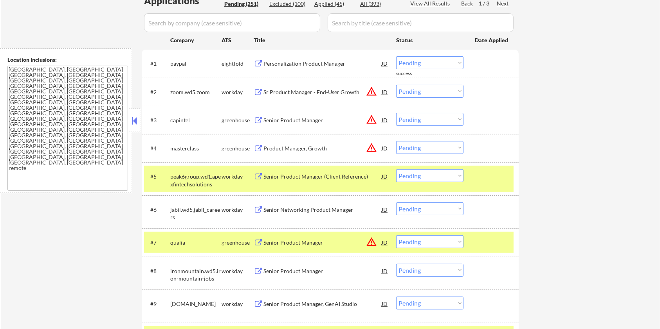
click at [490, 170] on div at bounding box center [492, 176] width 34 height 14
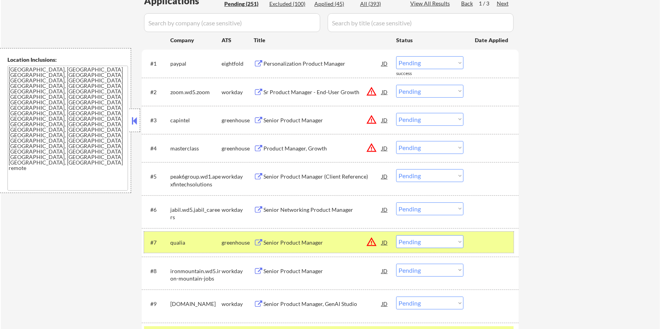
click at [486, 238] on div at bounding box center [492, 243] width 34 height 14
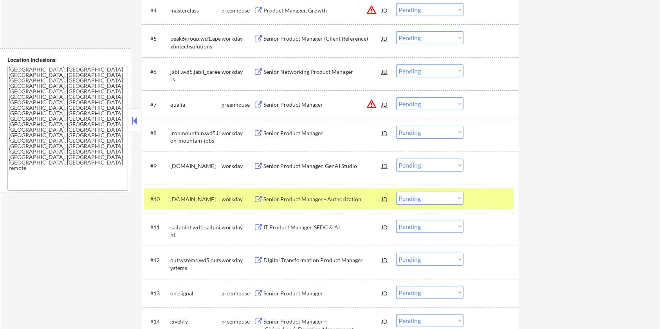
scroll to position [365, 0]
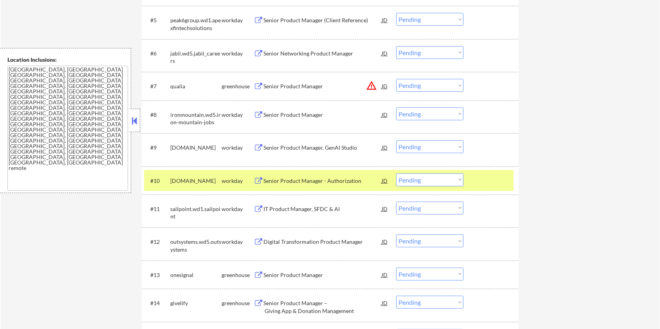
click at [502, 175] on div at bounding box center [492, 181] width 34 height 14
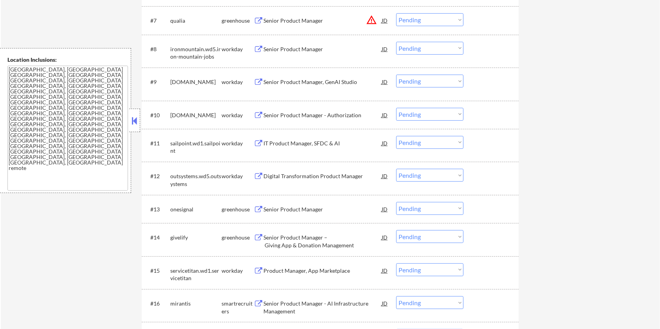
scroll to position [470, 0]
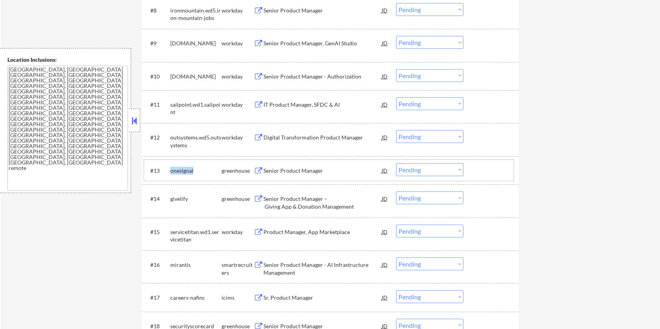
drag, startPoint x: 197, startPoint y: 170, endPoint x: 170, endPoint y: 170, distance: 27.0
click at [170, 170] on div "onesignal" at bounding box center [195, 171] width 51 height 8
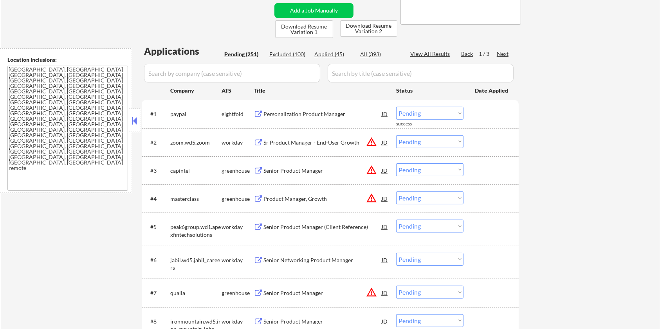
scroll to position [157, 0]
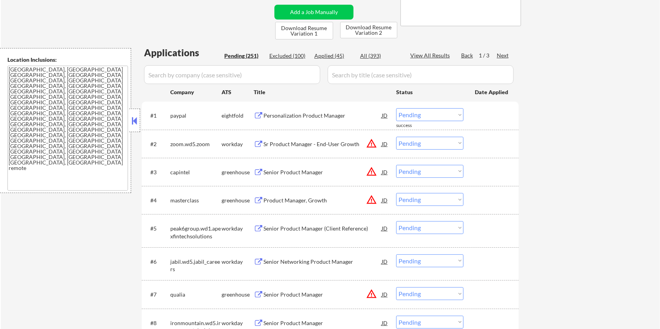
click at [234, 74] on input "input" at bounding box center [232, 74] width 176 height 19
paste input "onesignal"
drag, startPoint x: 352, startPoint y: 72, endPoint x: 367, endPoint y: 61, distance: 18.2
click at [352, 71] on input "input" at bounding box center [421, 74] width 186 height 19
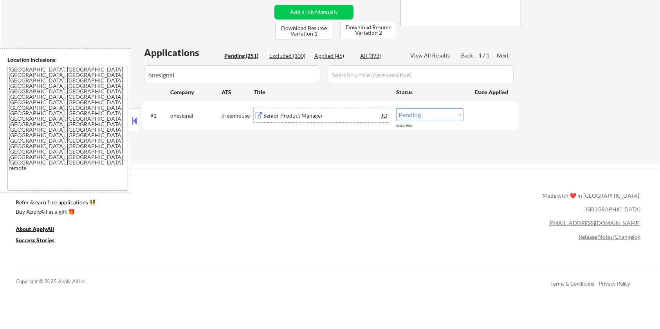
click at [283, 115] on div "Senior Product Manager" at bounding box center [322, 116] width 118 height 8
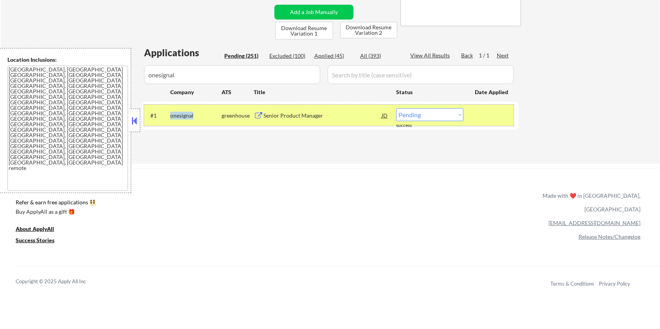
drag, startPoint x: 197, startPoint y: 117, endPoint x: 169, endPoint y: 112, distance: 28.2
click at [169, 112] on div "#1 onesignal greenhouse Senior Product Manager JD Choose an option... Pending A…" at bounding box center [328, 115] width 369 height 21
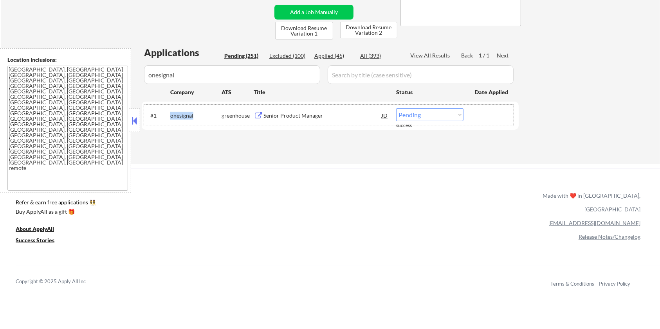
click at [446, 111] on select "Choose an option... Pending Applied Excluded (Questions) Excluded (Expired) Exc…" at bounding box center [429, 114] width 67 height 13
click at [396, 108] on select "Choose an option... Pending Applied Excluded (Questions) Excluded (Expired) Exc…" at bounding box center [429, 114] width 67 height 13
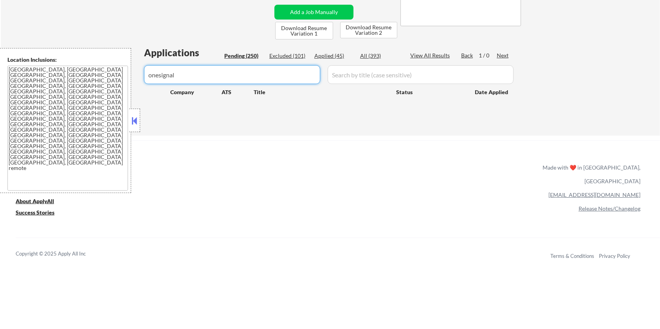
drag, startPoint x: 207, startPoint y: 72, endPoint x: 94, endPoint y: 82, distance: 112.8
click at [94, 82] on body "← Return to /applysquad Mailslurp Inbox Job Search Builder [PERSON_NAME] User E…" at bounding box center [330, 7] width 660 height 329
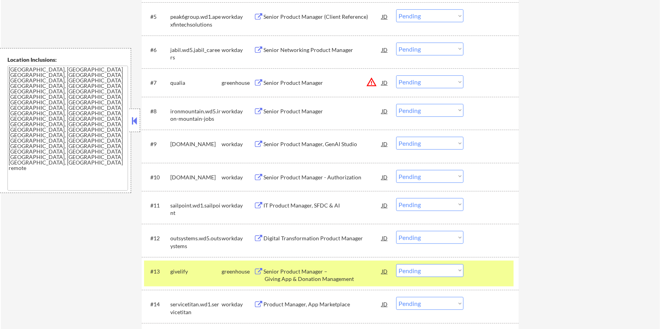
scroll to position [417, 0]
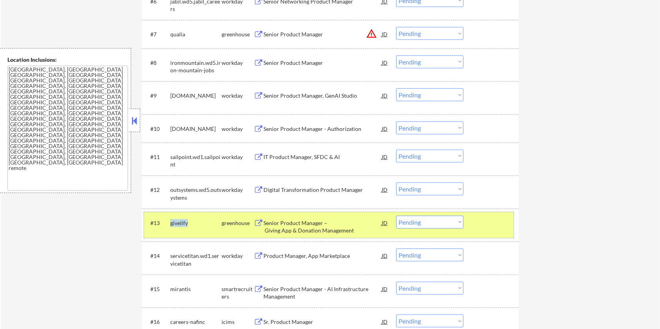
drag, startPoint x: 191, startPoint y: 220, endPoint x: 169, endPoint y: 220, distance: 21.5
click at [169, 220] on div "#13 givelify greenhouse Senior Product Manager – Giving App & Donation Manageme…" at bounding box center [328, 225] width 369 height 26
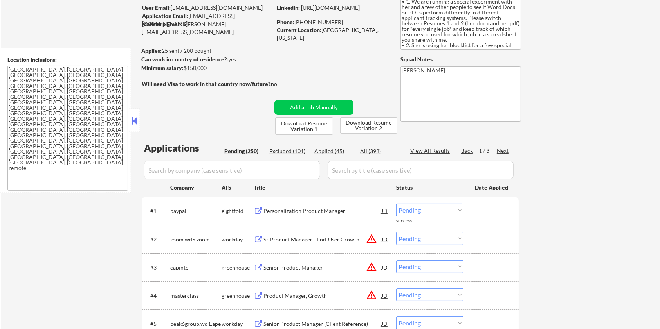
scroll to position [52, 0]
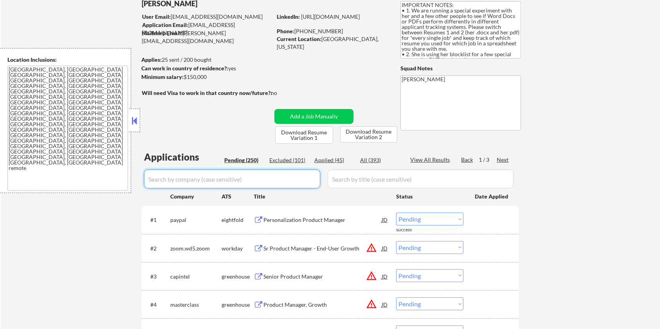
click at [207, 180] on input "input" at bounding box center [232, 179] width 176 height 19
paste input "givelify"
click at [363, 179] on input "input" at bounding box center [421, 179] width 186 height 19
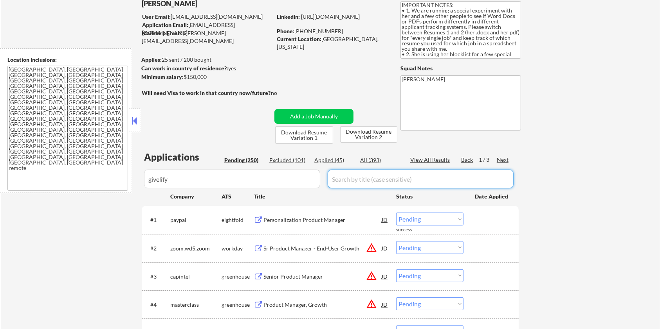
click at [372, 158] on div "All (393)" at bounding box center [379, 161] width 39 height 8
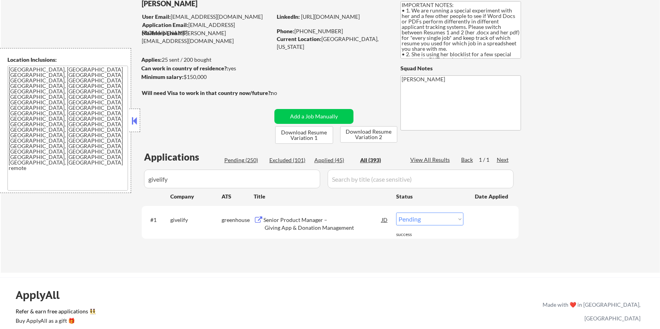
click at [293, 218] on div "Senior Product Manager – Giving App & Donation Management" at bounding box center [322, 223] width 118 height 15
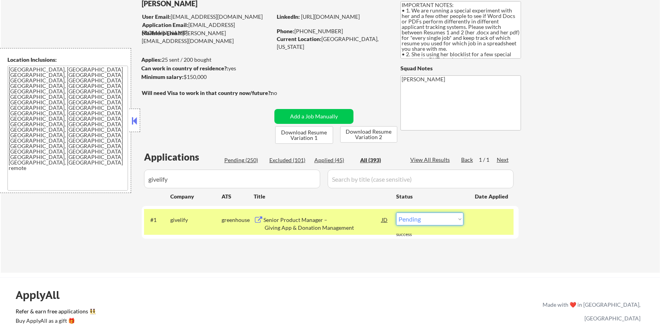
click at [432, 220] on select "Choose an option... Pending Applied Excluded (Questions) Excluded (Expired) Exc…" at bounding box center [429, 219] width 67 height 13
click at [396, 213] on select "Choose an option... Pending Applied Excluded (Questions) Excluded (Expired) Exc…" at bounding box center [429, 219] width 67 height 13
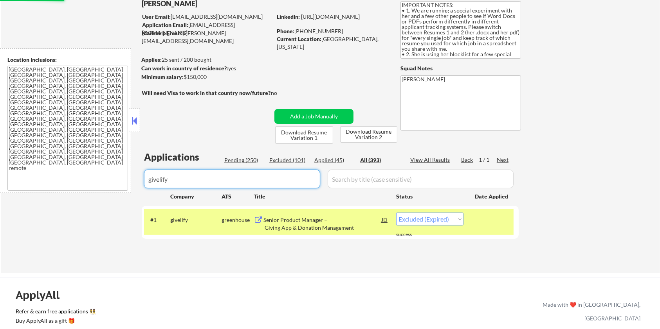
drag, startPoint x: 188, startPoint y: 183, endPoint x: 83, endPoint y: 182, distance: 104.9
click at [83, 182] on body "← Return to /applysquad Mailslurp Inbox Job Search Builder [PERSON_NAME] User E…" at bounding box center [330, 112] width 660 height 329
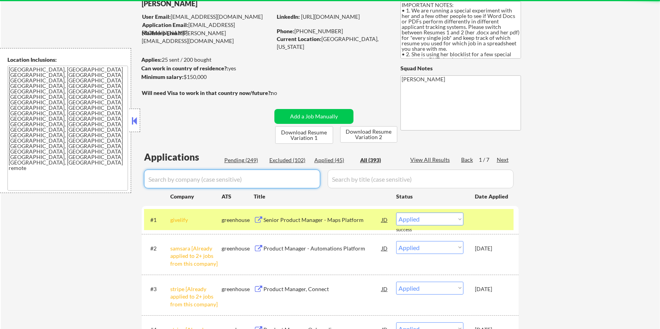
click at [239, 158] on div "Pending (249)" at bounding box center [243, 161] width 39 height 8
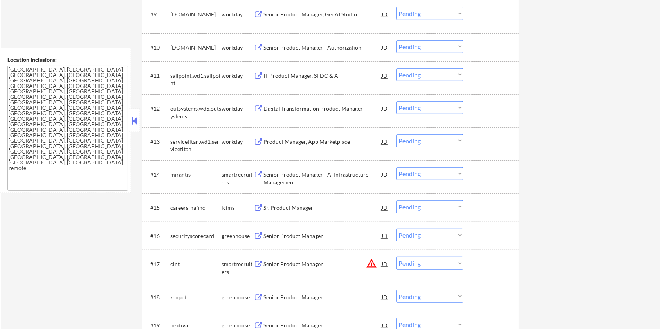
scroll to position [522, 0]
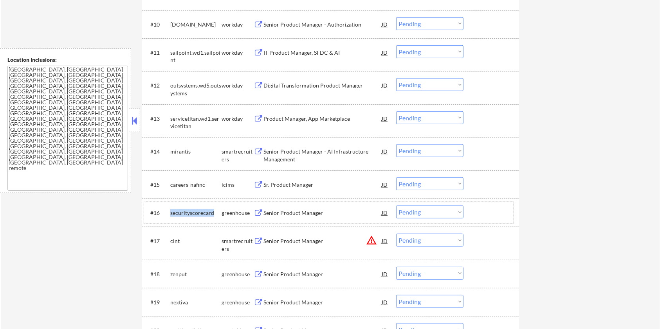
drag, startPoint x: 213, startPoint y: 211, endPoint x: 171, endPoint y: 211, distance: 42.3
click at [171, 211] on div "securityscorecard" at bounding box center [195, 213] width 51 height 8
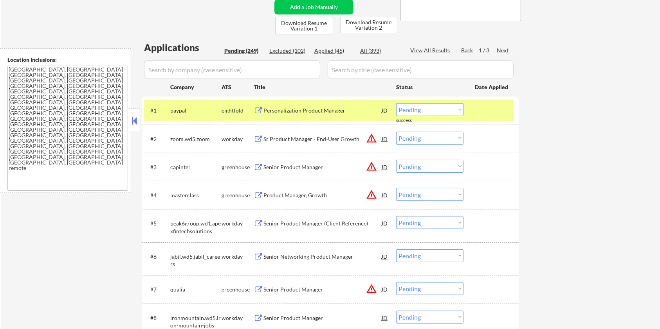
scroll to position [157, 0]
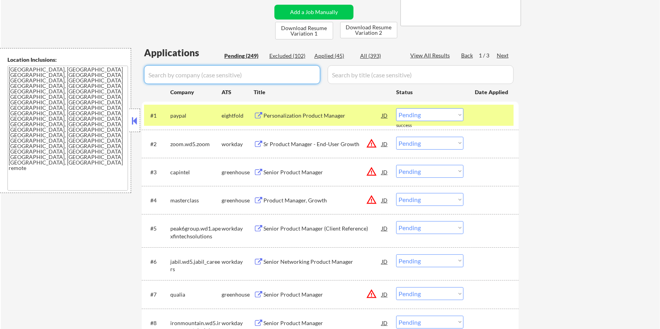
click at [183, 76] on input "input" at bounding box center [232, 74] width 176 height 19
paste input "securityscorecard"
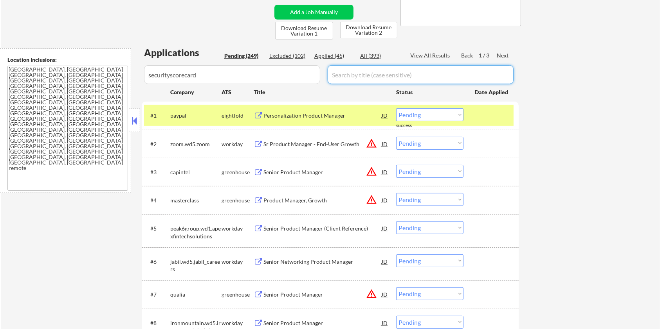
drag, startPoint x: 342, startPoint y: 79, endPoint x: 356, endPoint y: 74, distance: 15.1
click at [342, 79] on input "input" at bounding box center [421, 74] width 186 height 19
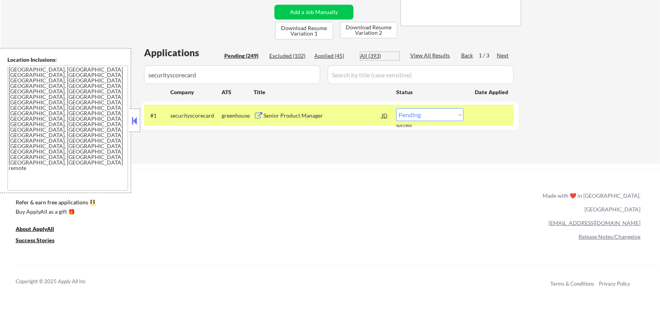
click at [365, 56] on div "All (393)" at bounding box center [379, 56] width 39 height 8
click at [288, 113] on div "Senior Product Manager" at bounding box center [322, 116] width 118 height 8
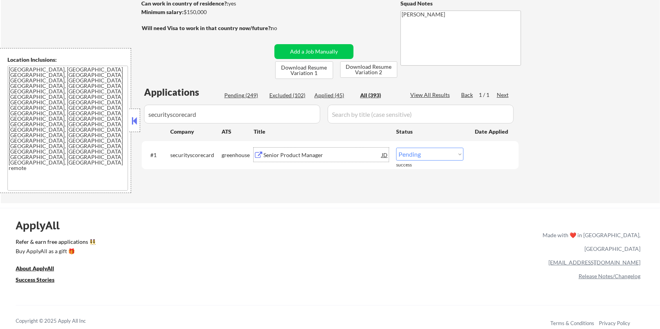
scroll to position [104, 0]
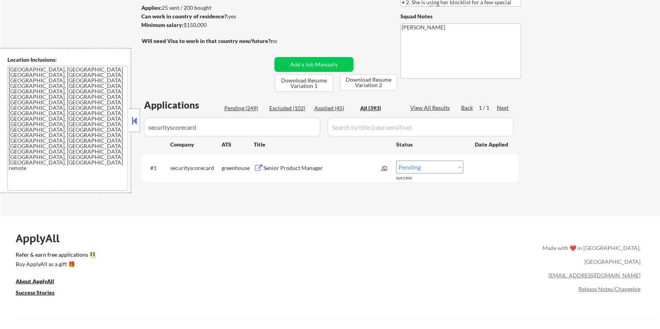
drag, startPoint x: 210, startPoint y: 25, endPoint x: 185, endPoint y: 25, distance: 25.0
click at [185, 25] on div "Minimum salary: $150,000" at bounding box center [206, 25] width 130 height 8
click at [417, 172] on select "Choose an option... Pending Applied Excluded (Questions) Excluded (Expired) Exc…" at bounding box center [429, 167] width 67 height 13
click at [396, 161] on select "Choose an option... Pending Applied Excluded (Questions) Excluded (Expired) Exc…" at bounding box center [429, 167] width 67 height 13
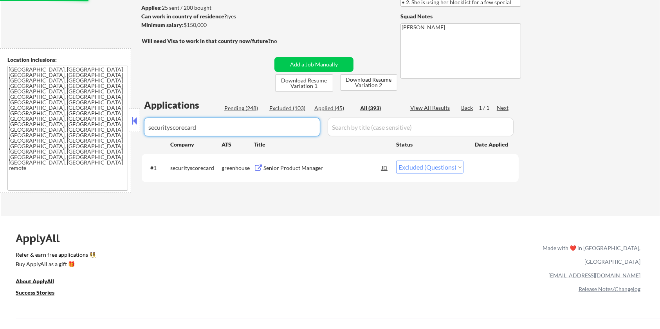
drag, startPoint x: 207, startPoint y: 124, endPoint x: 89, endPoint y: 140, distance: 118.5
click at [89, 140] on body "← Return to /applysquad Mailslurp Inbox Job Search Builder [PERSON_NAME] User E…" at bounding box center [330, 60] width 660 height 329
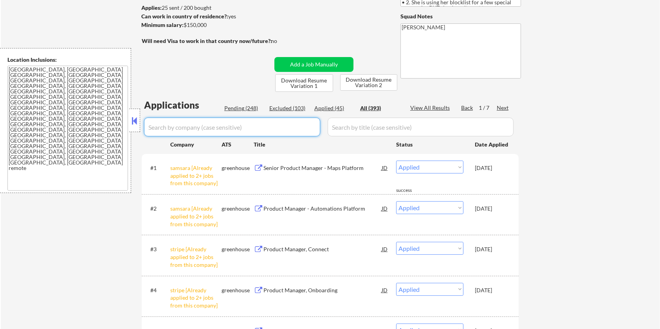
click at [236, 107] on div "Pending (248)" at bounding box center [243, 108] width 39 height 8
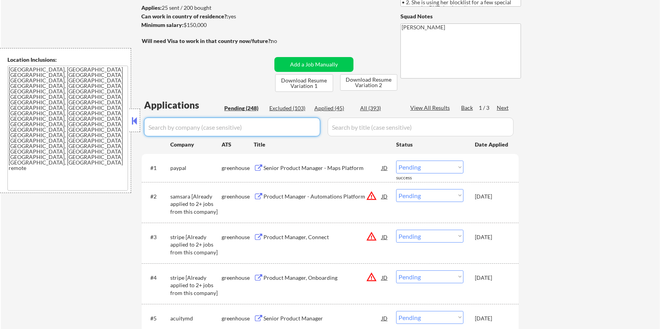
click at [219, 127] on input "input" at bounding box center [232, 127] width 176 height 19
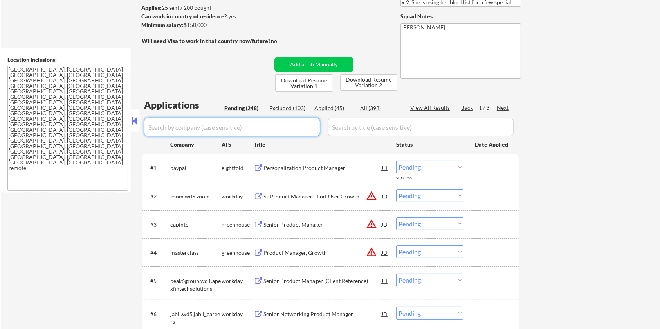
click at [294, 126] on input "input" at bounding box center [232, 127] width 176 height 19
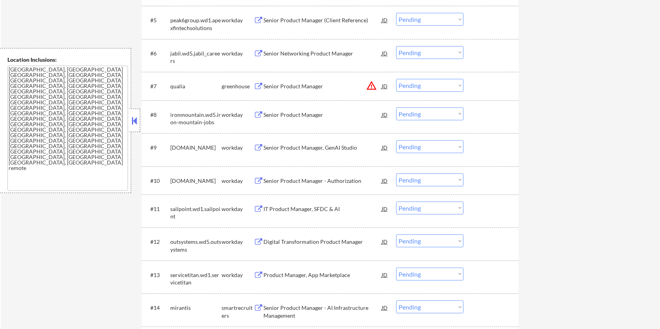
scroll to position [522, 0]
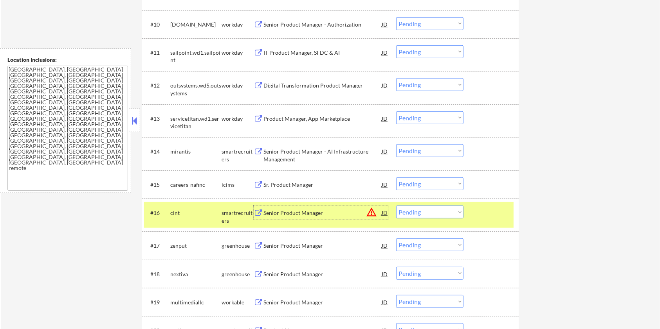
click at [290, 216] on div "Senior Product Manager" at bounding box center [322, 213] width 118 height 8
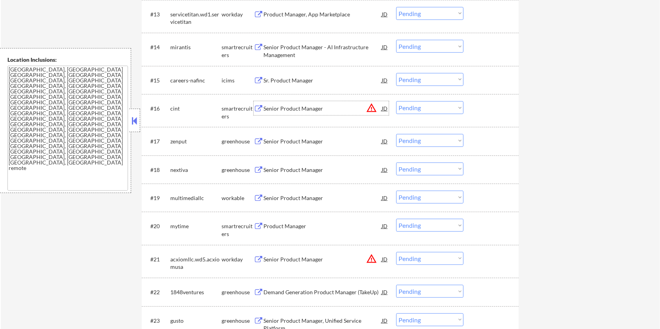
scroll to position [678, 0]
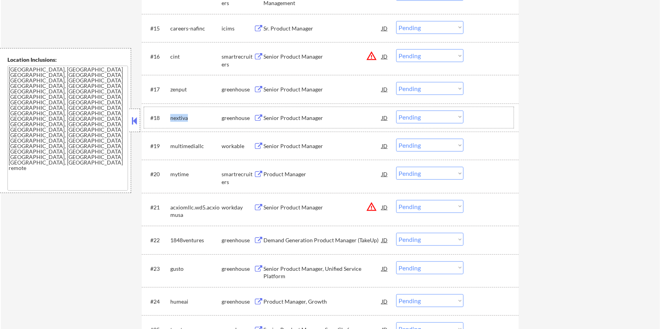
drag, startPoint x: 191, startPoint y: 115, endPoint x: 167, endPoint y: 114, distance: 23.5
click at [167, 114] on div "#18 nextiva greenhouse Senior Product Manager JD warning_amber Choose an option…" at bounding box center [328, 117] width 369 height 21
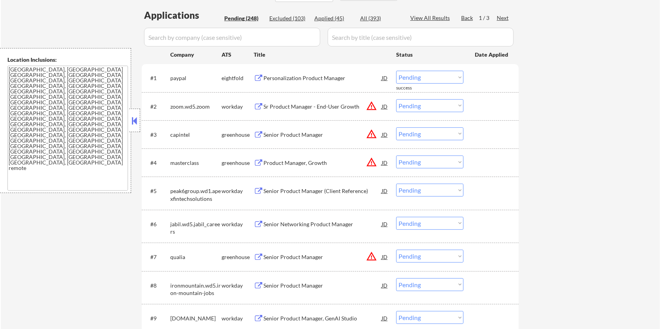
scroll to position [157, 0]
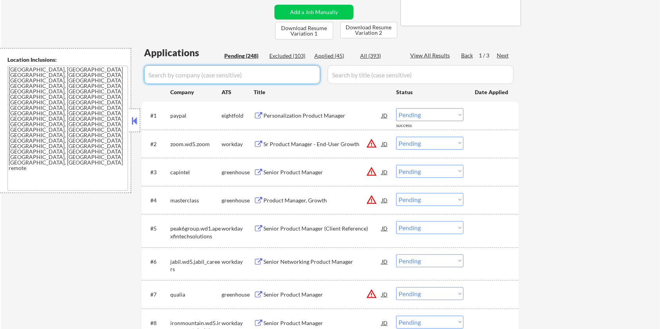
click at [175, 77] on input "input" at bounding box center [232, 74] width 176 height 19
paste input "nextiva"
drag, startPoint x: 375, startPoint y: 73, endPoint x: 374, endPoint y: 63, distance: 10.3
click at [375, 73] on input "input" at bounding box center [421, 74] width 186 height 19
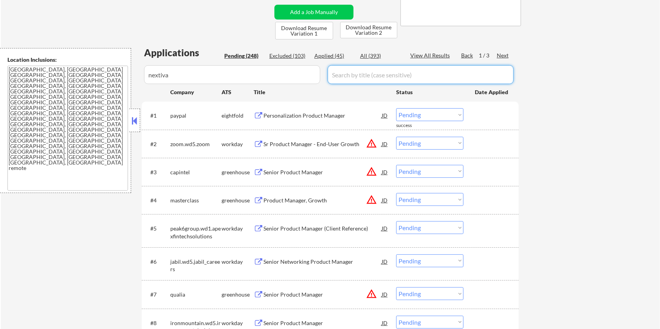
click at [373, 55] on div "All (393)" at bounding box center [379, 56] width 39 height 8
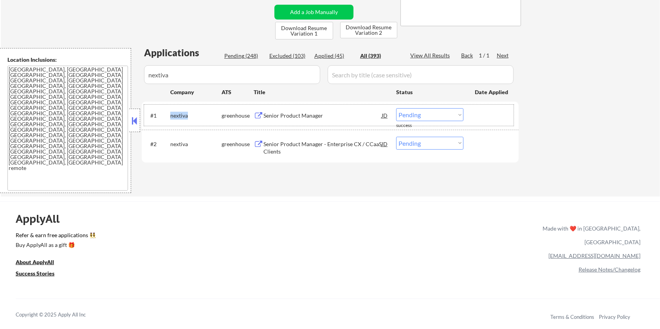
drag, startPoint x: 189, startPoint y: 115, endPoint x: 167, endPoint y: 115, distance: 22.3
click at [167, 115] on div "#1 nextiva greenhouse Senior Product Manager JD Choose an option... Pending App…" at bounding box center [328, 115] width 369 height 21
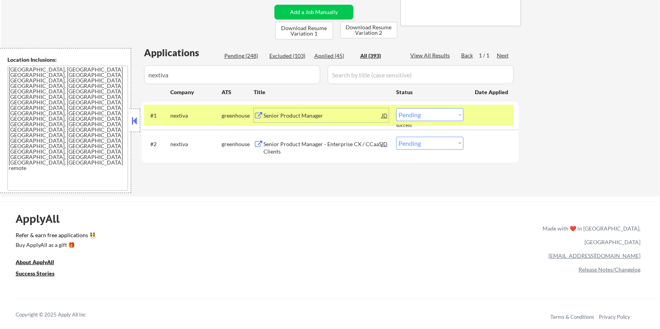
click at [290, 113] on div "Senior Product Manager" at bounding box center [322, 116] width 118 height 8
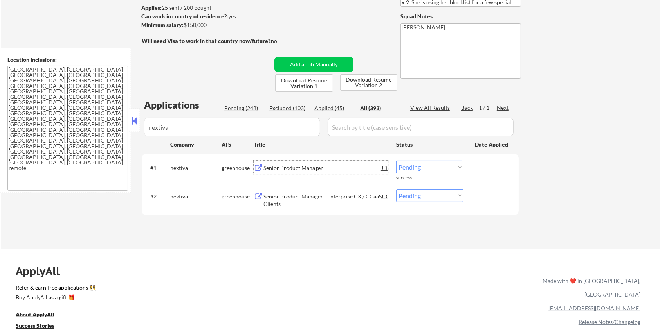
scroll to position [52, 0]
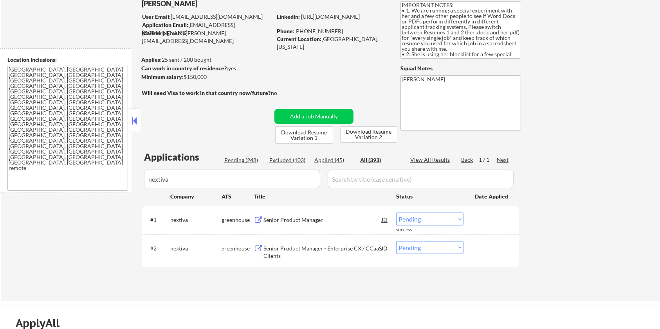
drag, startPoint x: 212, startPoint y: 77, endPoint x: 183, endPoint y: 77, distance: 29.3
click at [183, 77] on div "Minimum salary: $150,000" at bounding box center [206, 77] width 130 height 8
drag, startPoint x: 197, startPoint y: 218, endPoint x: 167, endPoint y: 219, distance: 30.1
click at [167, 219] on div "#1 nextiva greenhouse Senior Product Manager JD Choose an option... Pending App…" at bounding box center [328, 219] width 369 height 21
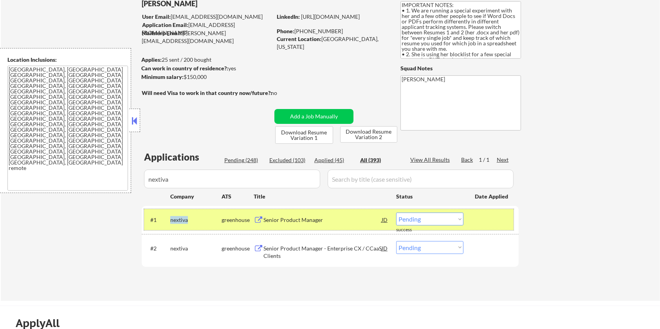
click at [428, 220] on select "Choose an option... Pending Applied Excluded (Questions) Excluded (Expired) Exc…" at bounding box center [429, 219] width 67 height 13
click at [396, 213] on select "Choose an option... Pending Applied Excluded (Questions) Excluded (Expired) Exc…" at bounding box center [429, 219] width 67 height 13
click at [287, 248] on div "Senior Product Manager - Enterprise CX / CCaaS Clients" at bounding box center [322, 252] width 118 height 15
